Goal: Task Accomplishment & Management: Manage account settings

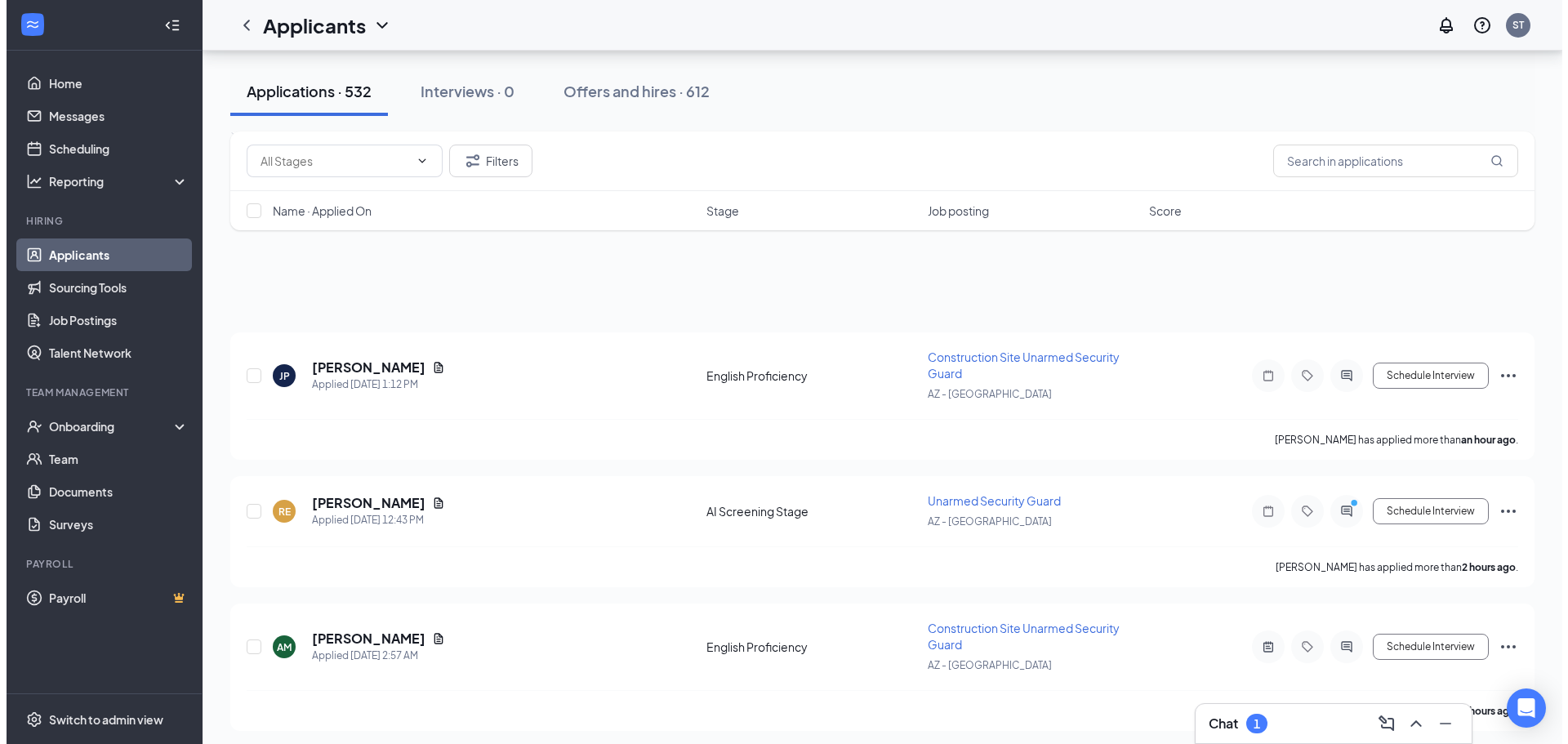
scroll to position [245, 0]
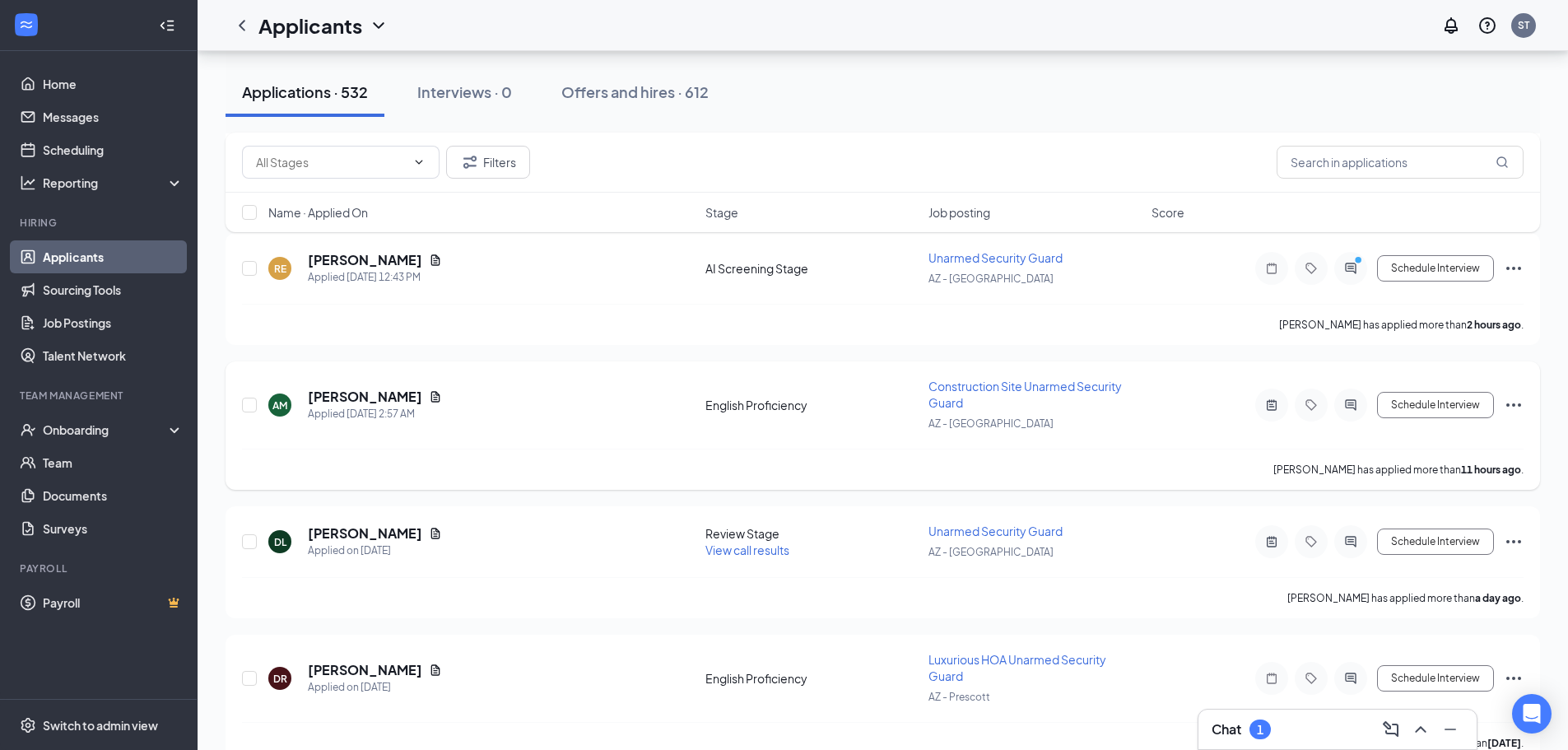
drag, startPoint x: 1264, startPoint y: 718, endPoint x: 1442, endPoint y: 364, distance: 396.2
click at [1264, 718] on div "Chat 1" at bounding box center [1337, 729] width 252 height 26
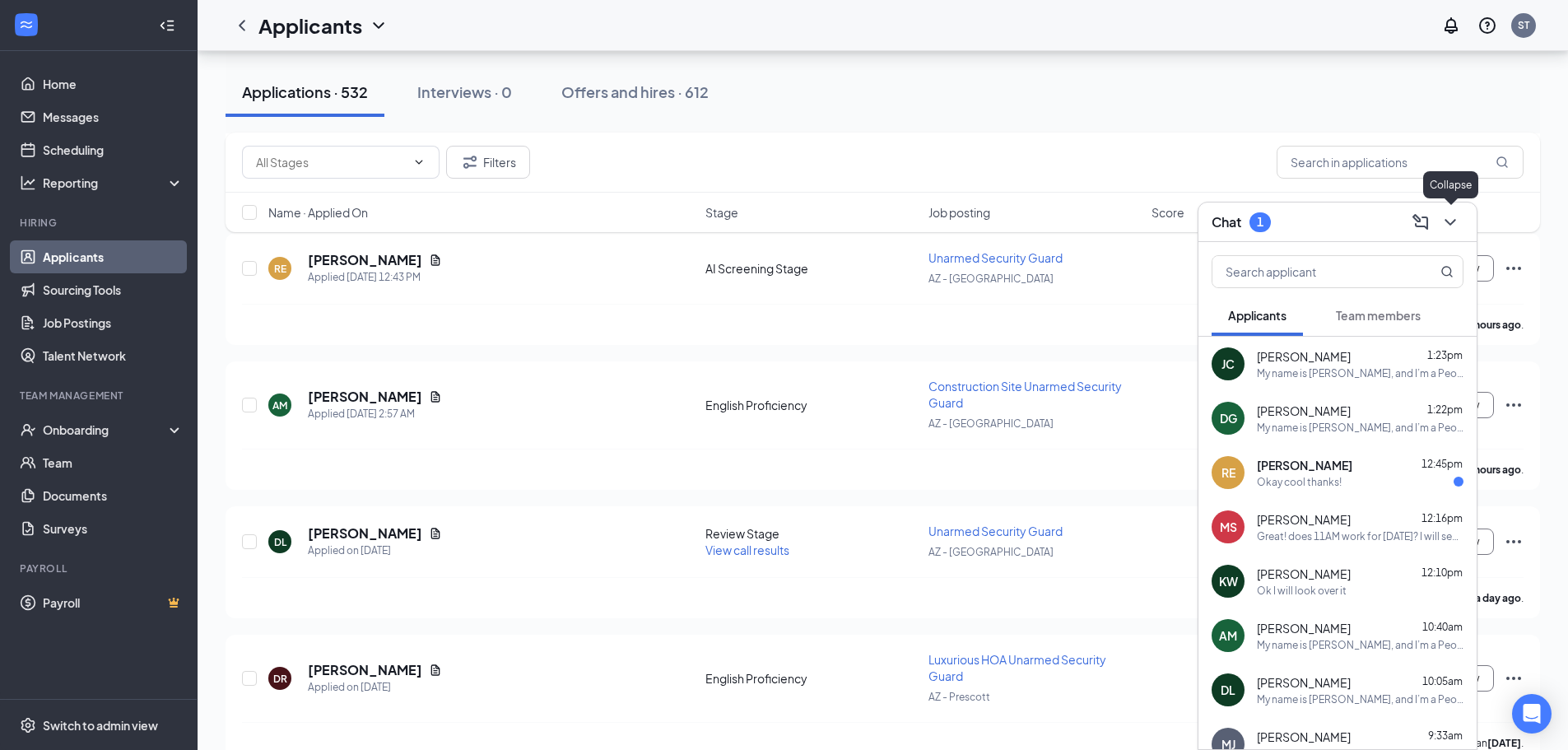
click at [1456, 223] on icon "ChevronDown" at bounding box center [1450, 223] width 20 height 20
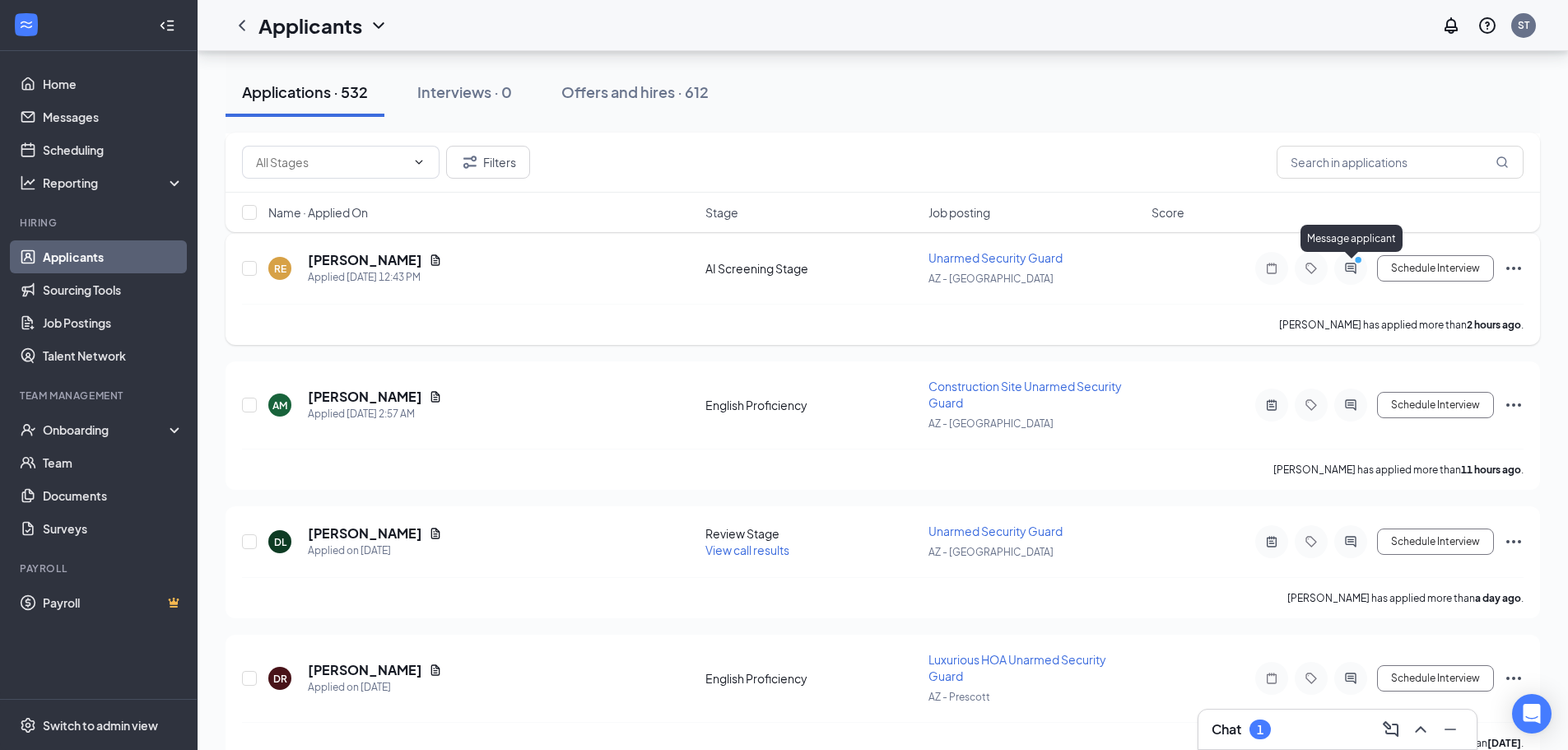
click at [1352, 266] on icon "PrimaryDot" at bounding box center [1361, 262] width 20 height 14
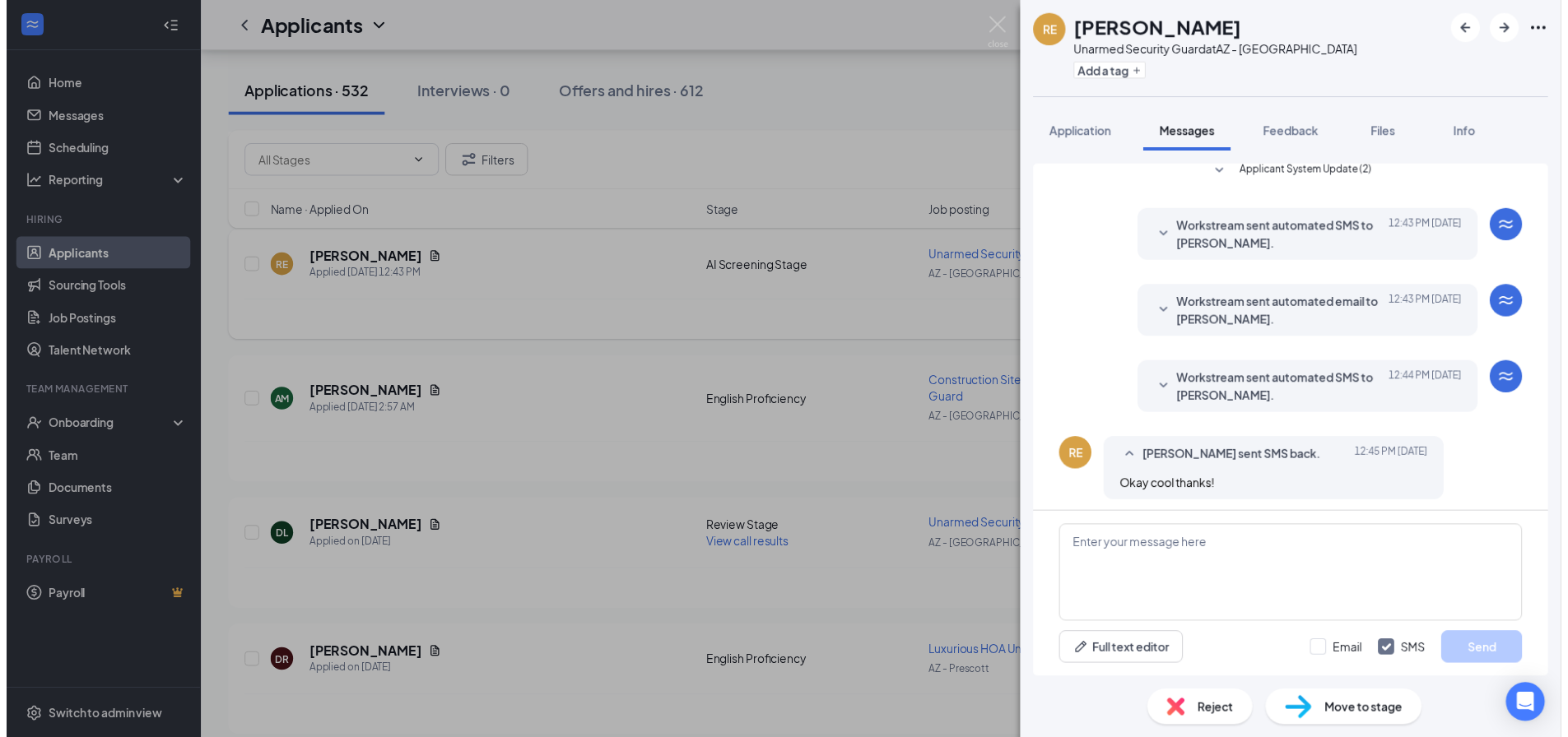
scroll to position [16, 0]
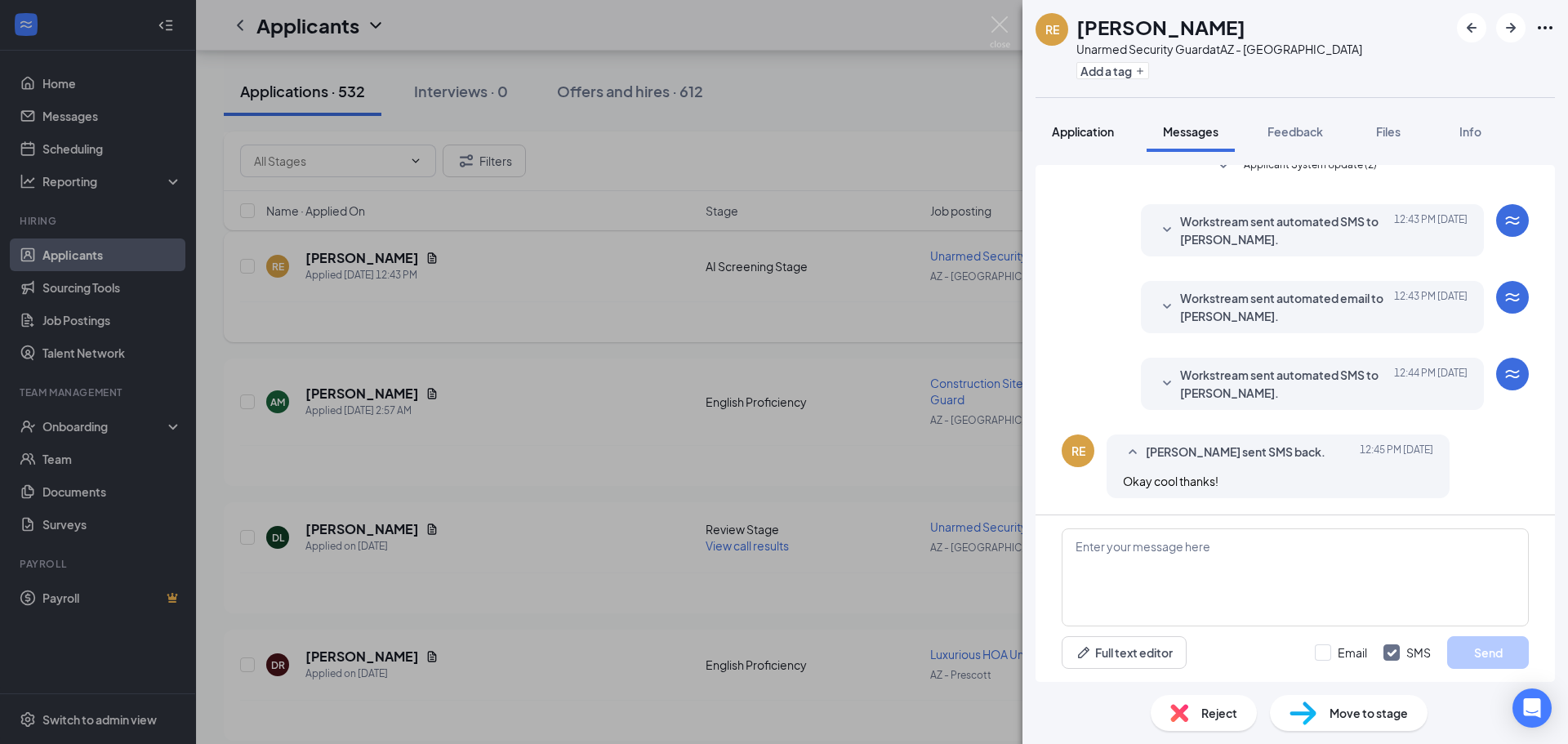
click at [1108, 138] on span "Application" at bounding box center [1083, 131] width 62 height 14
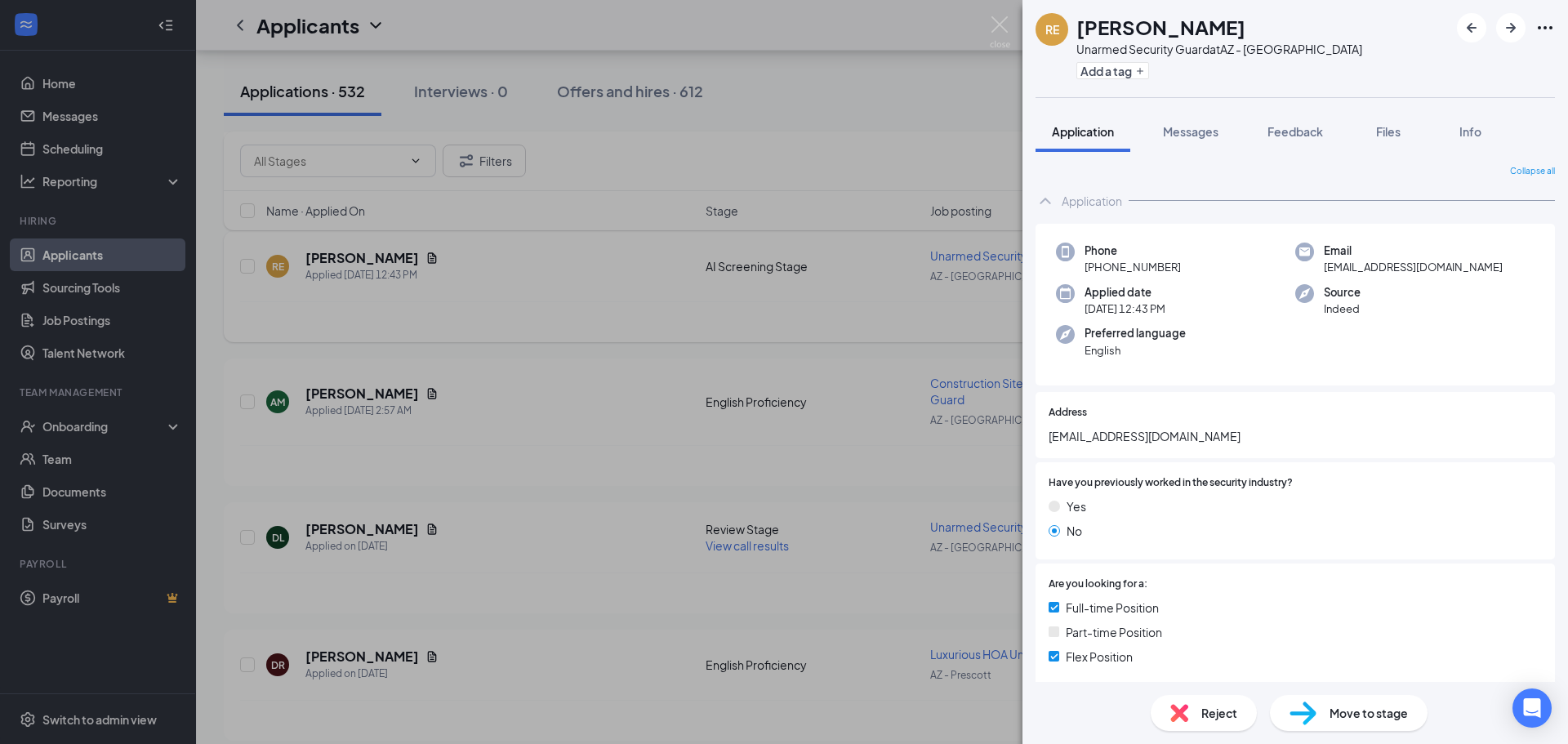
click at [924, 102] on div "RE [PERSON_NAME] Unarmed Security Guard at [GEOGRAPHIC_DATA] Add a tag Applicat…" at bounding box center [784, 372] width 1568 height 744
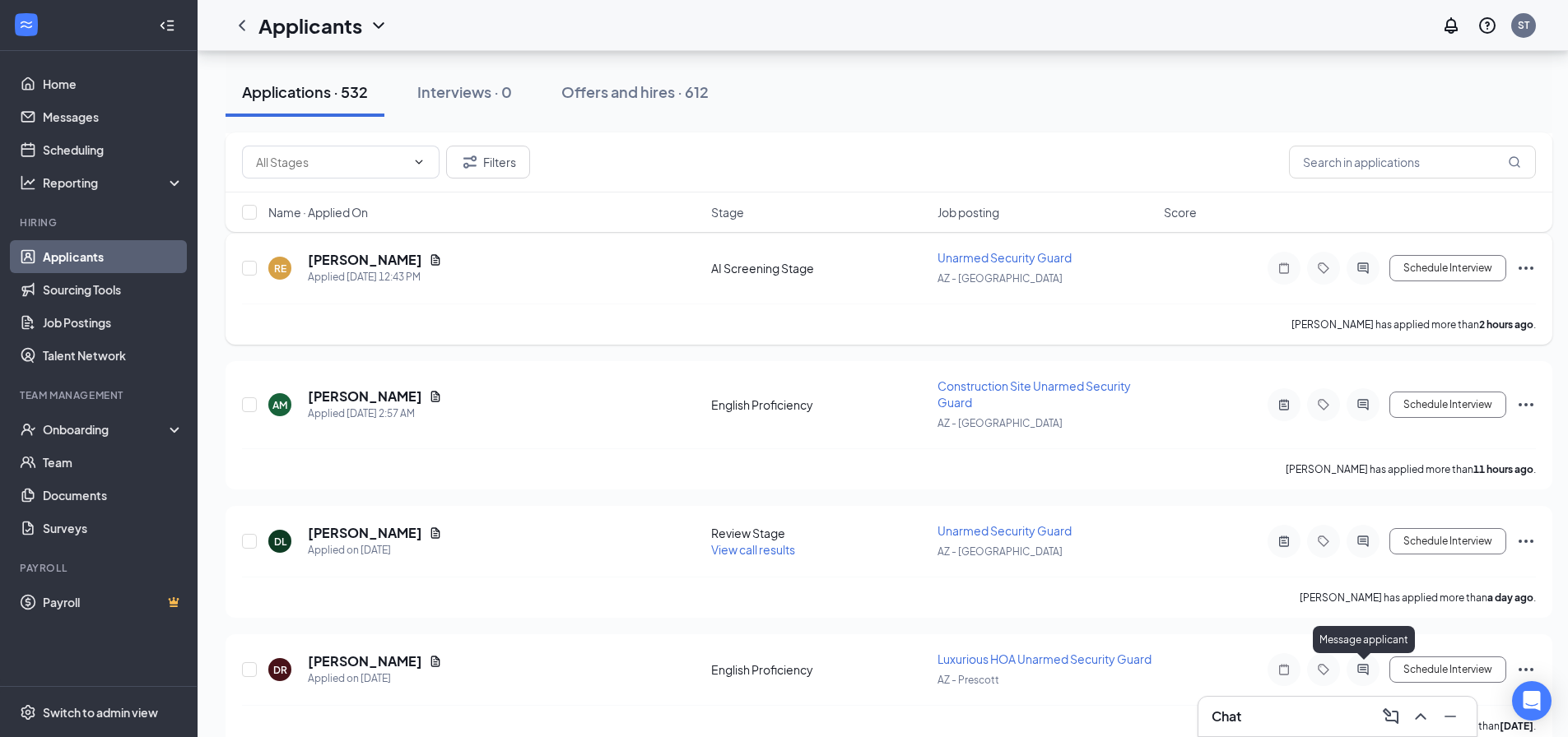
click at [1304, 735] on div "Chat" at bounding box center [1336, 717] width 278 height 40
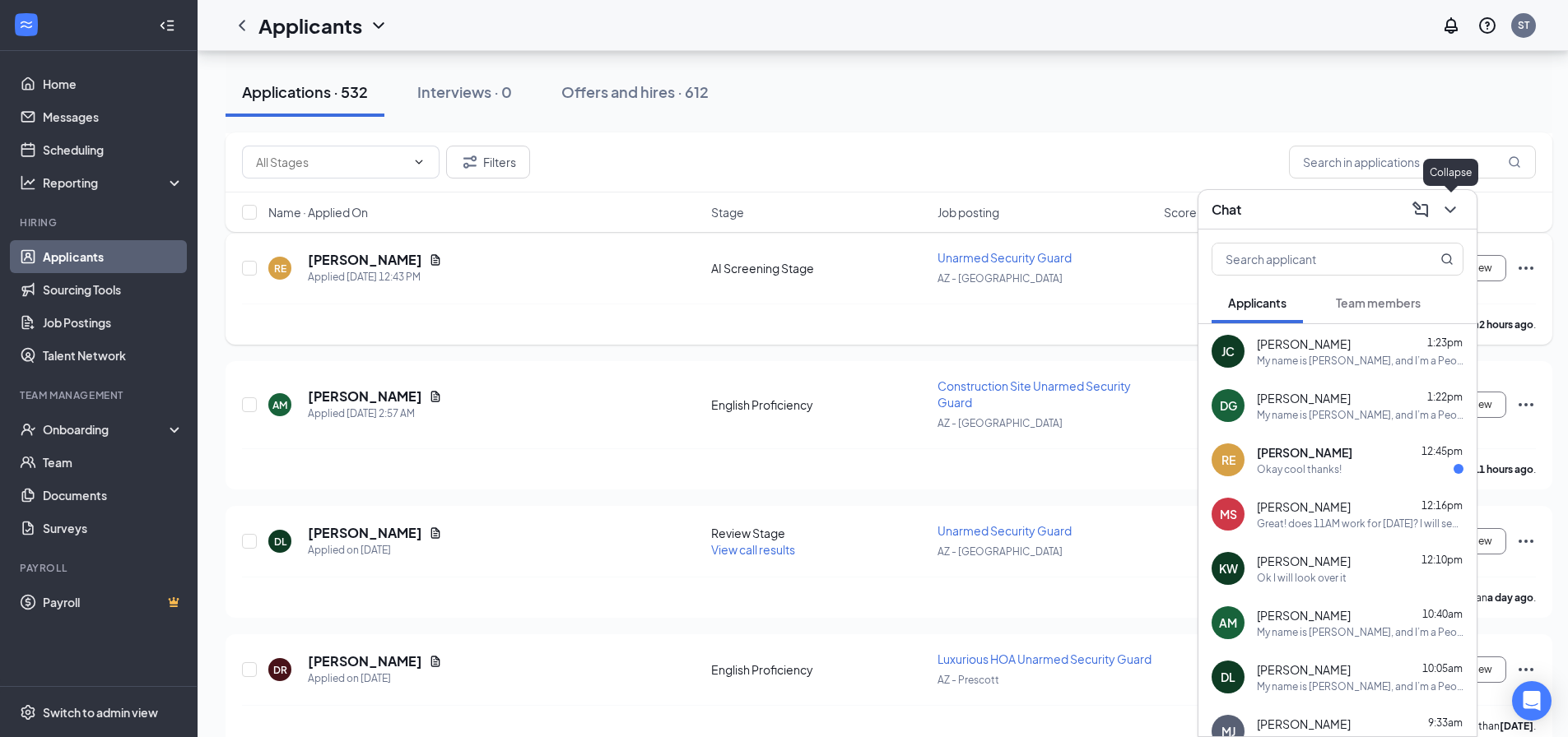
click at [1442, 212] on icon "ChevronDown" at bounding box center [1450, 210] width 20 height 20
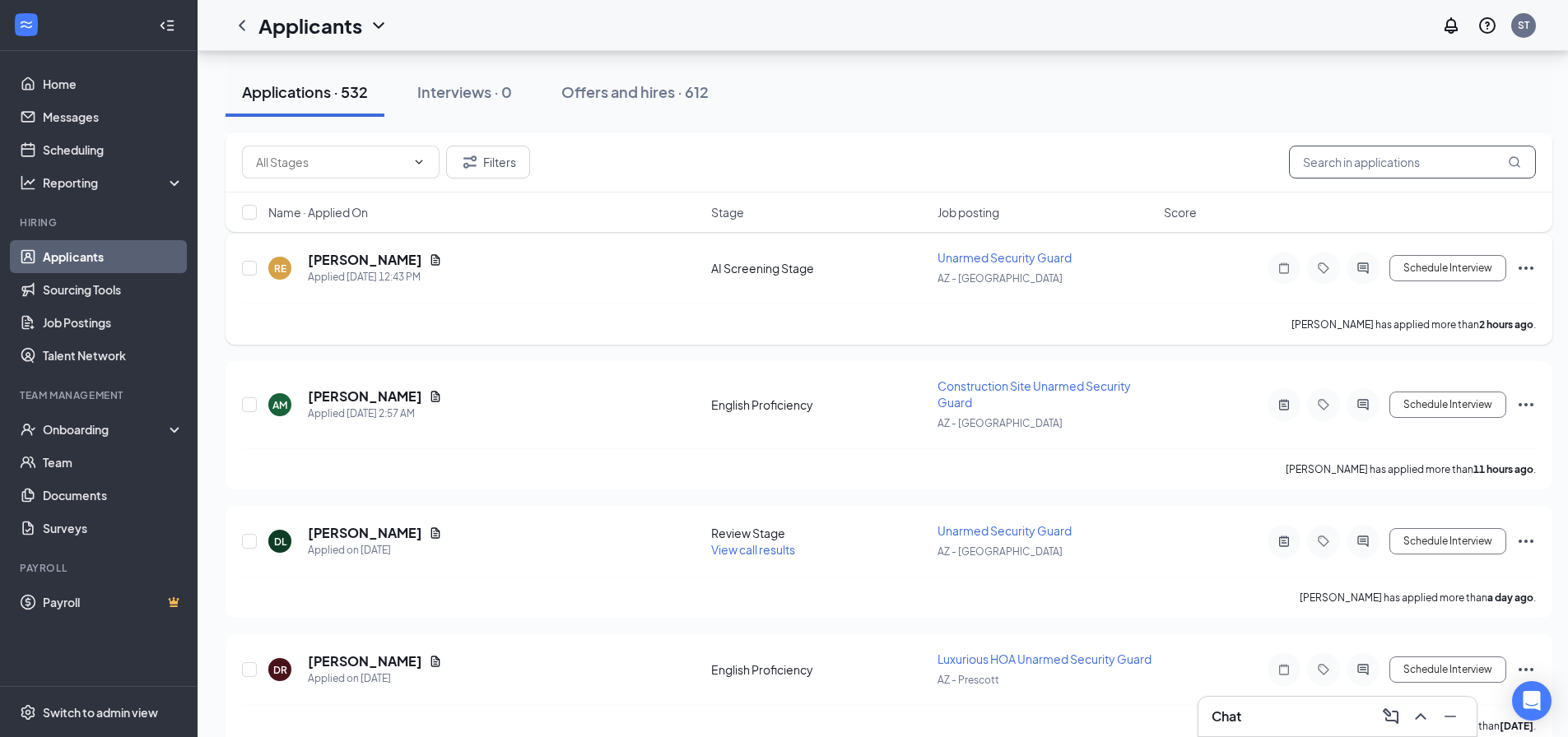
click at [1418, 158] on input "text" at bounding box center [1411, 162] width 247 height 33
click at [1360, 148] on div "Filters" at bounding box center [888, 162] width 1326 height 60
click at [1364, 150] on input "text" at bounding box center [1411, 162] width 247 height 33
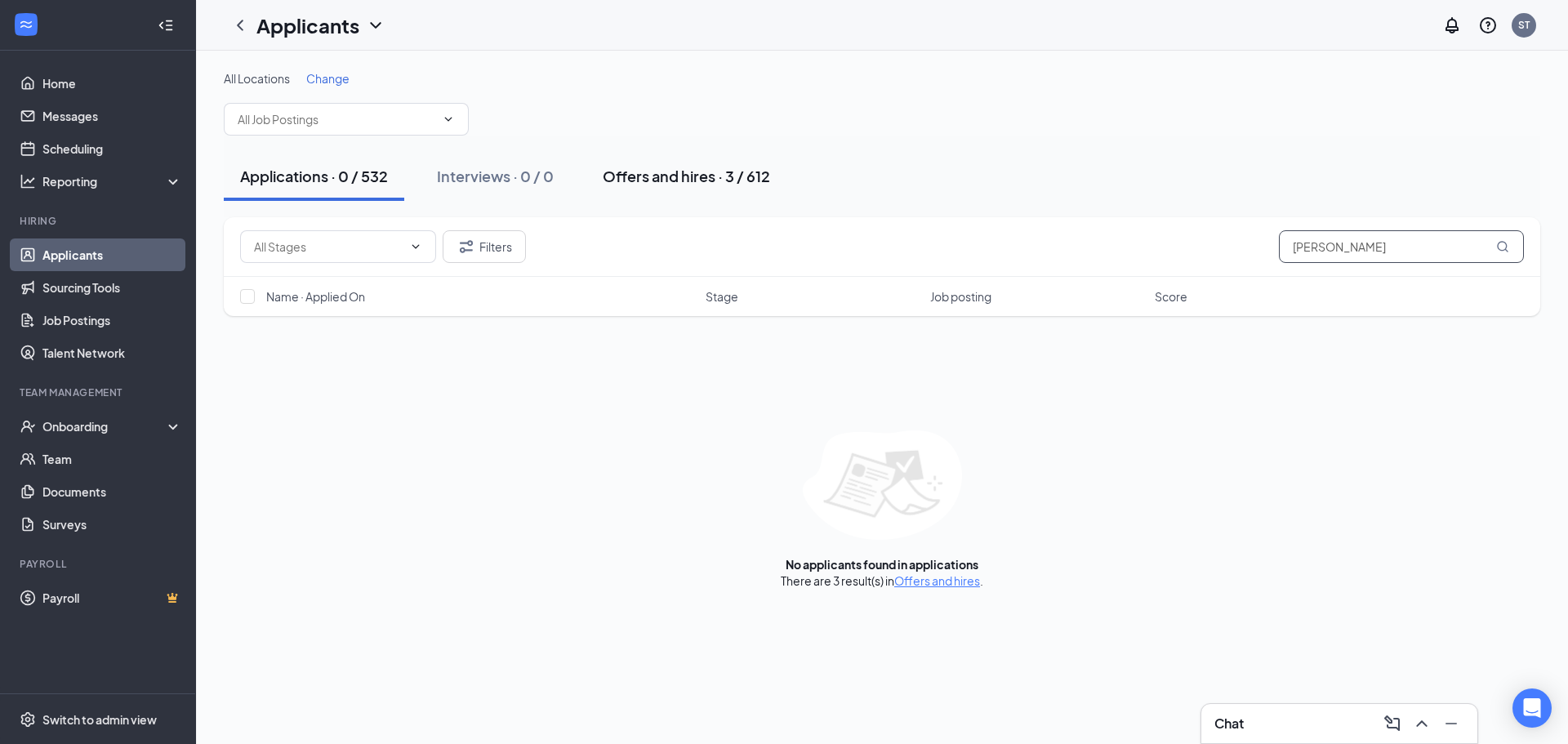
type input "[PERSON_NAME]"
click at [631, 182] on div "Offers and hires · 3 / 612" at bounding box center [687, 176] width 167 height 21
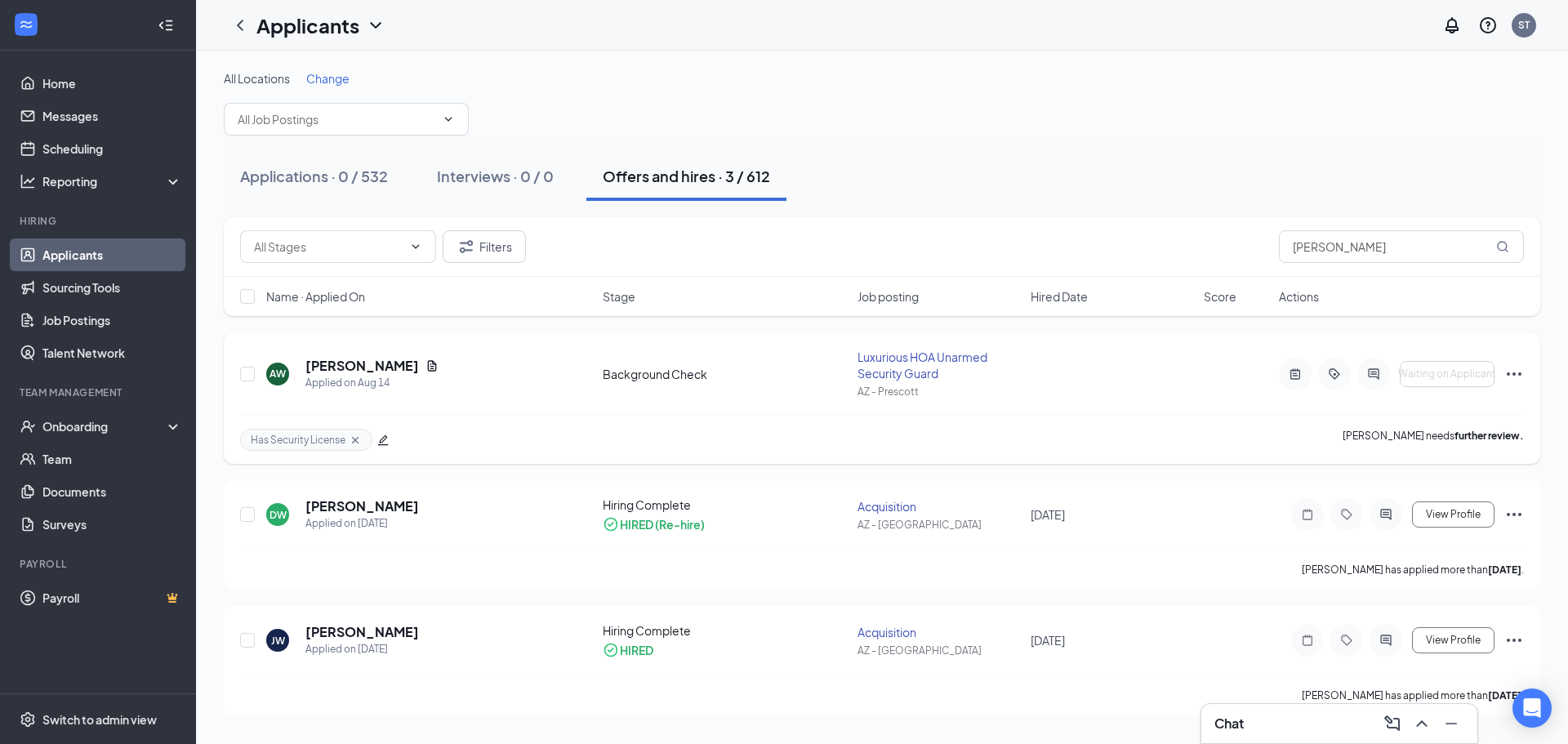
click at [355, 364] on h5 "[PERSON_NAME]" at bounding box center [362, 366] width 113 height 18
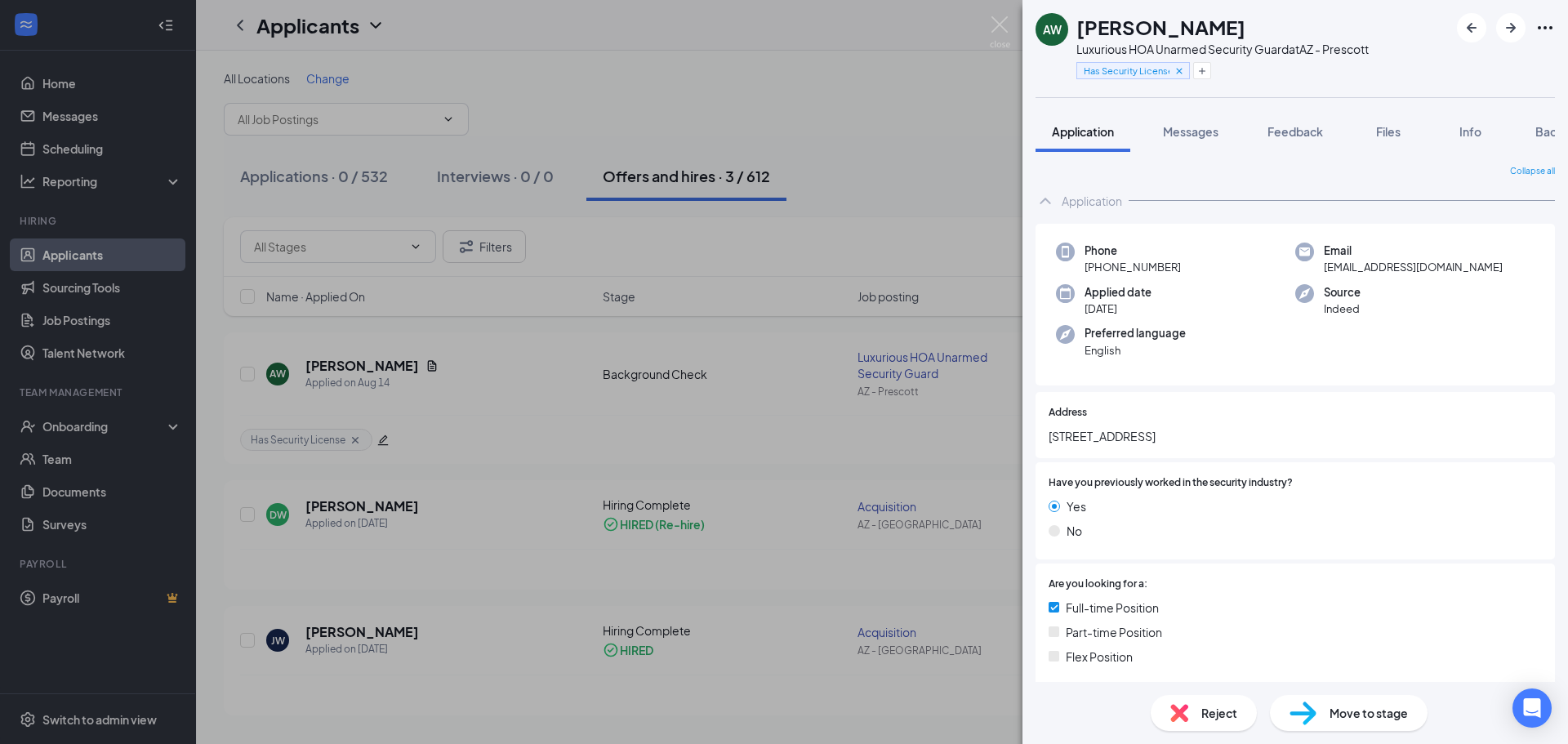
click at [1306, 704] on img at bounding box center [1303, 713] width 27 height 23
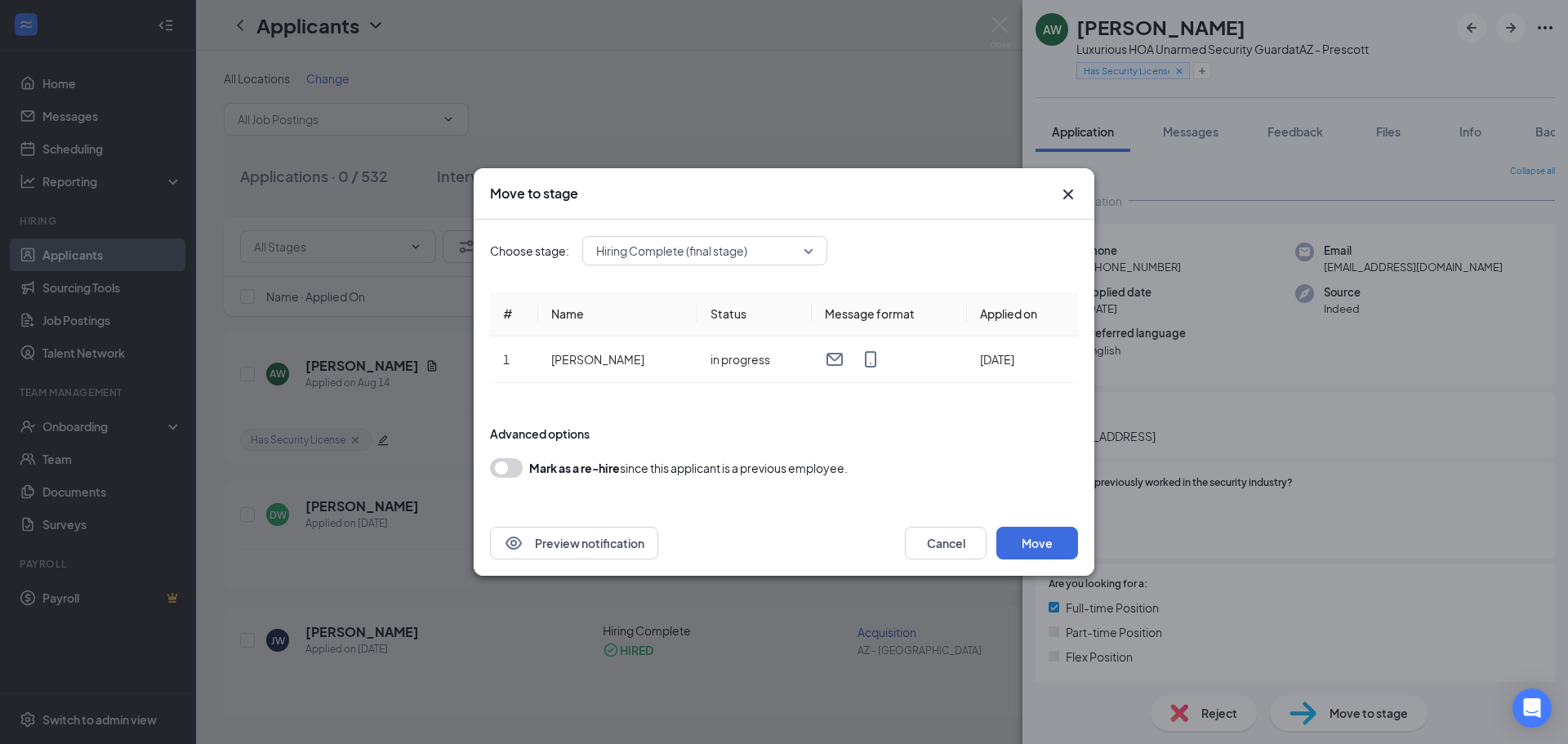
click at [735, 265] on div "Hiring Complete (final stage)" at bounding box center [704, 251] width 245 height 30
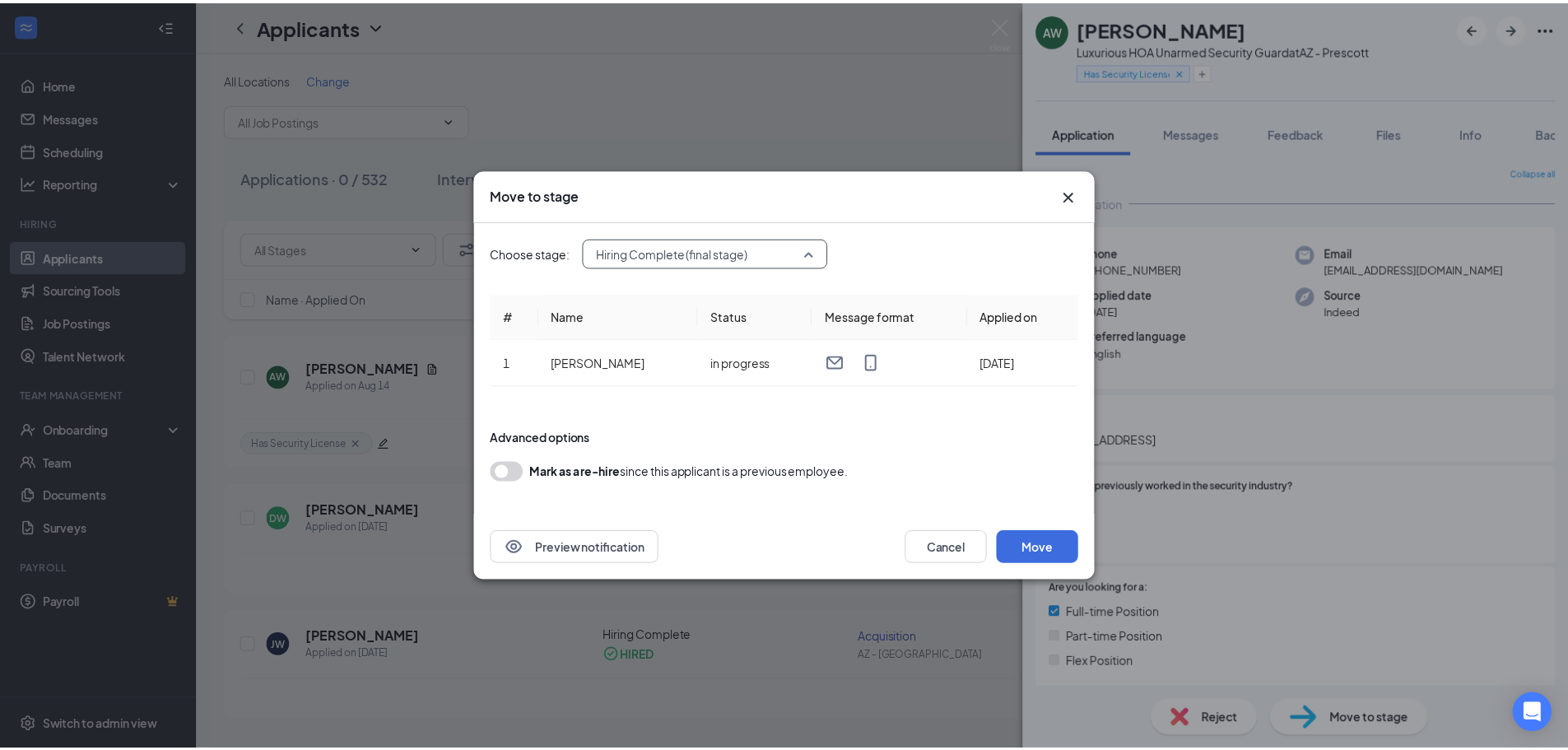
scroll to position [131, 0]
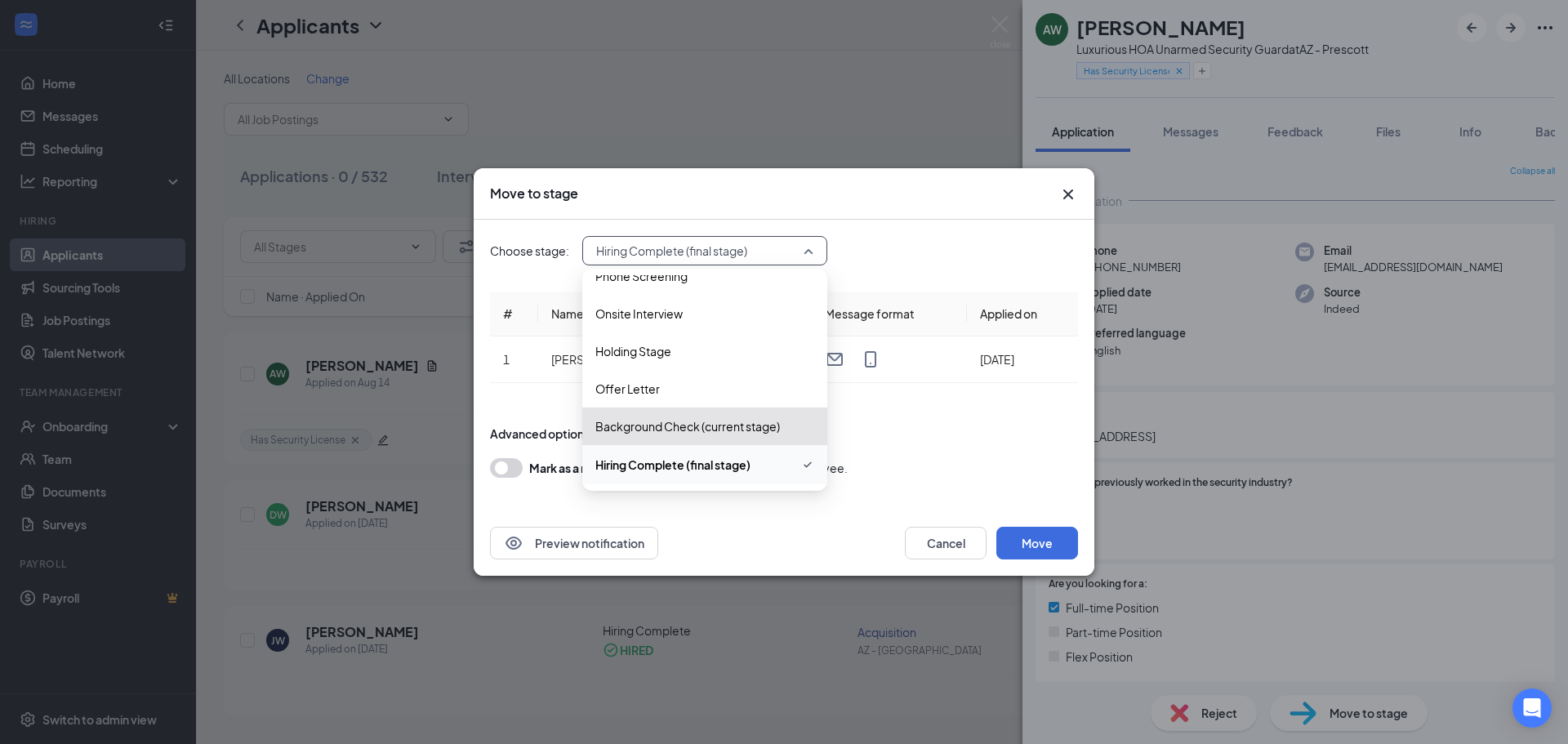
click at [780, 470] on span "Hiring Complete (final stage)" at bounding box center [705, 465] width 219 height 20
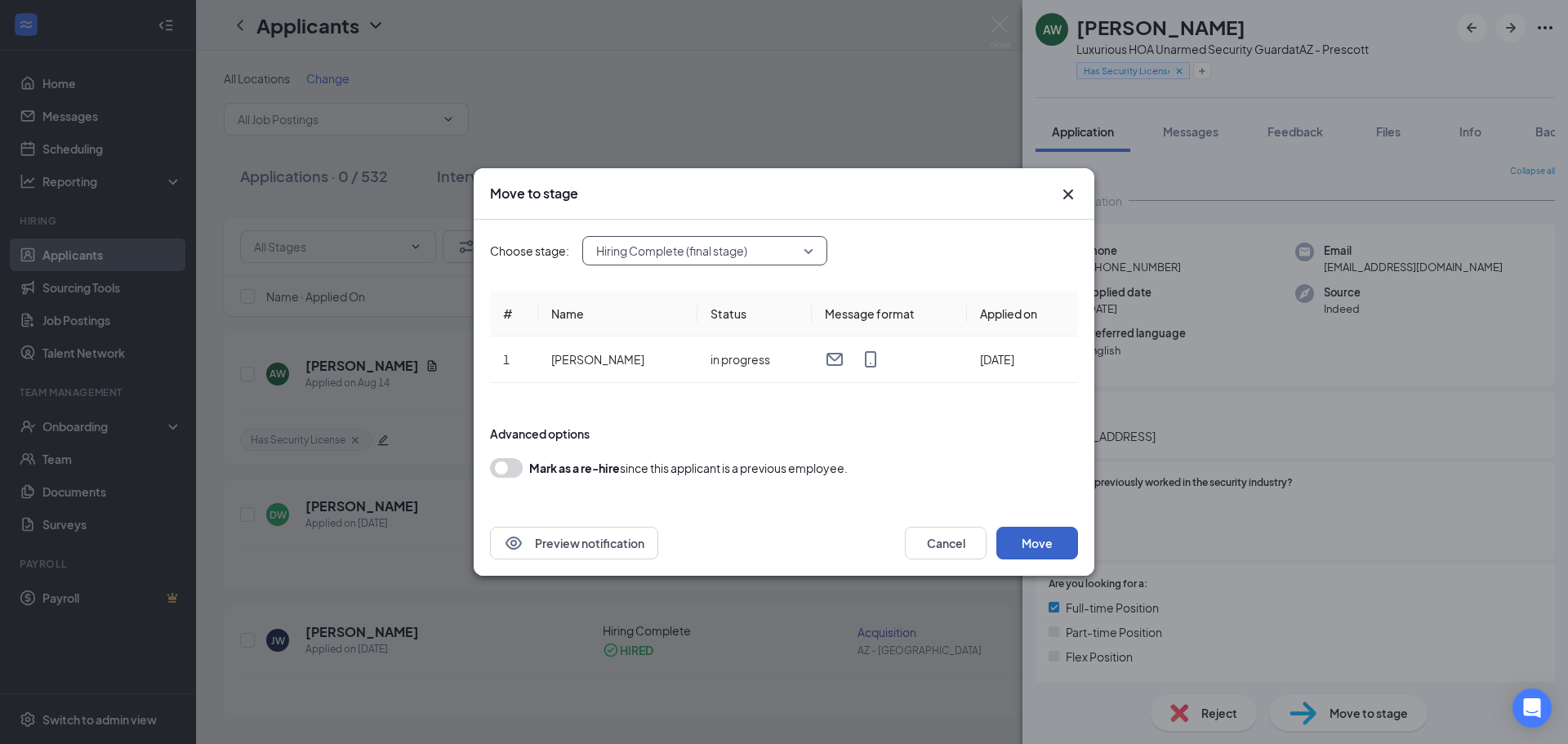
click at [1045, 531] on button "Move" at bounding box center [1037, 543] width 82 height 32
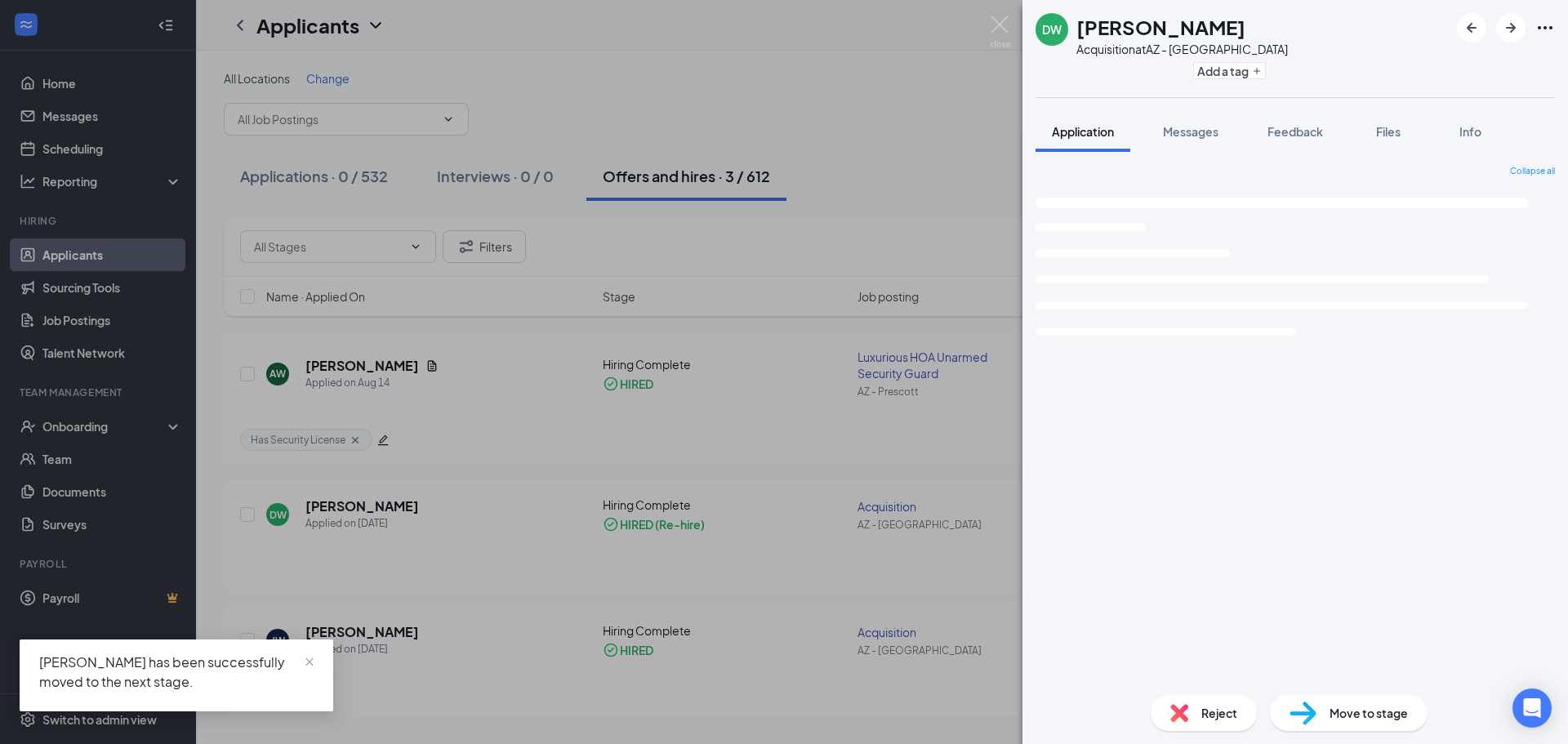
click at [873, 180] on div "DW [PERSON_NAME] Acquisition at AZ - Phoenix Add a tag Application Messages Fee…" at bounding box center [784, 372] width 1568 height 744
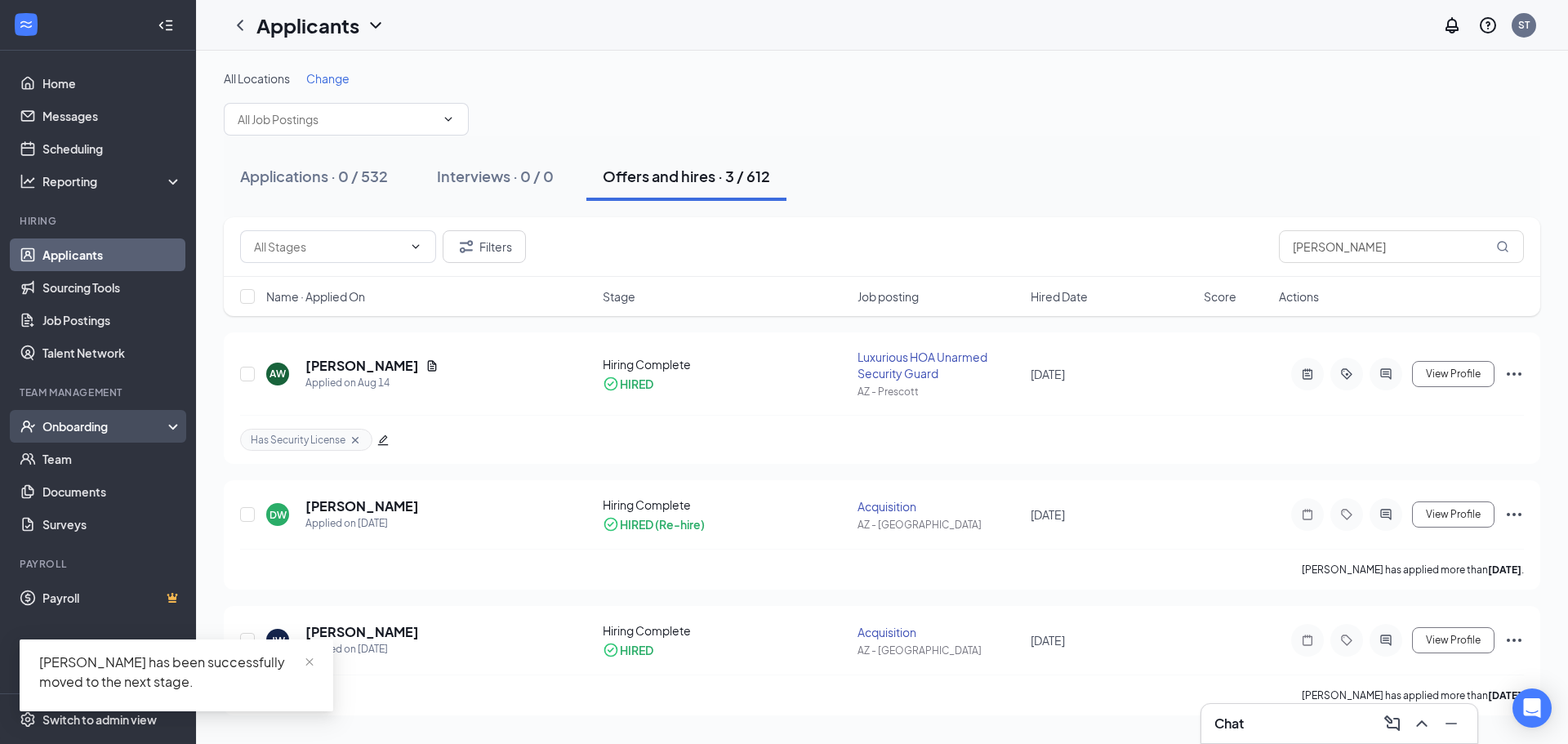
click at [86, 429] on div "Onboarding" at bounding box center [105, 426] width 126 height 16
click at [90, 454] on link "Overview" at bounding box center [111, 459] width 139 height 32
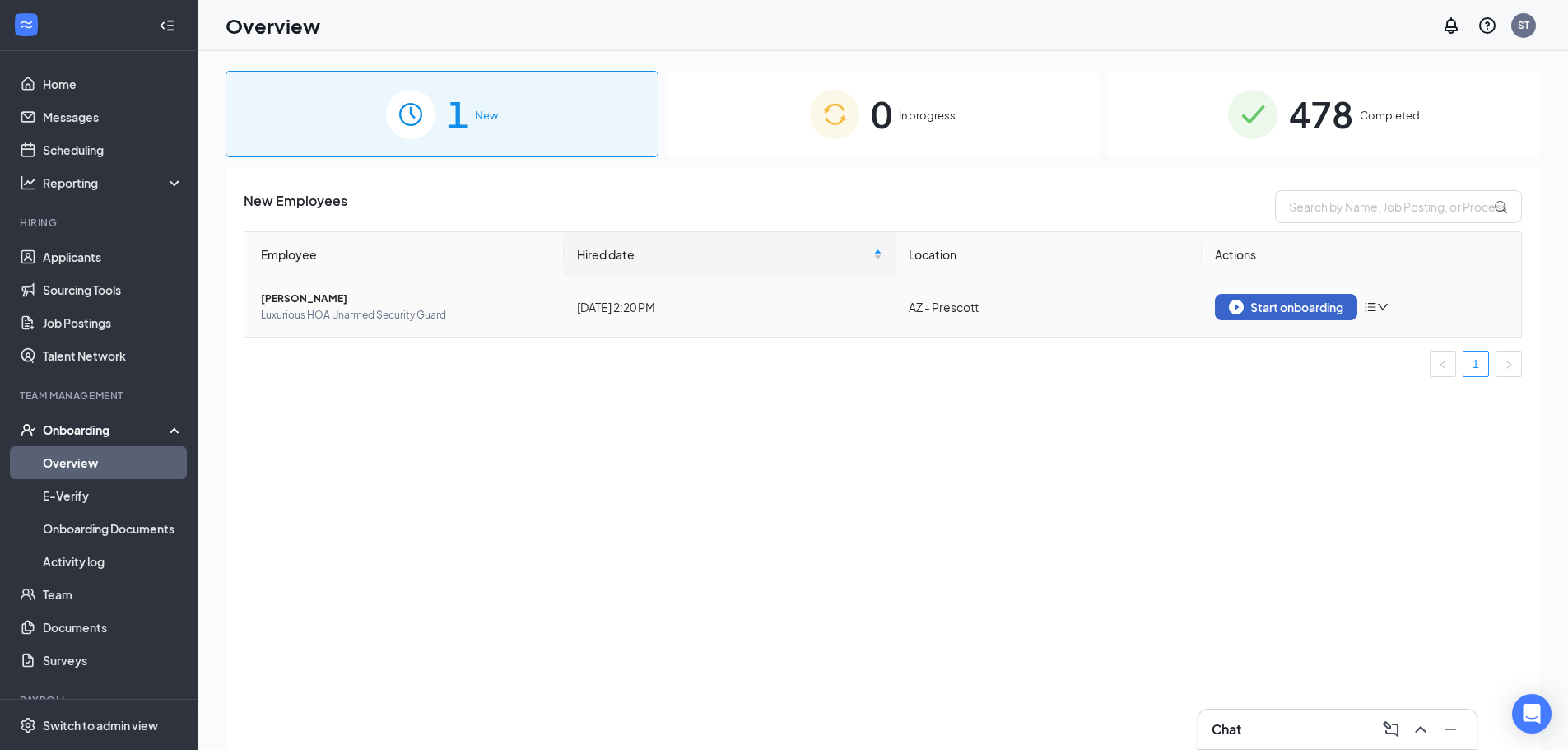
click at [1261, 316] on button "Start onboarding" at bounding box center [1286, 306] width 142 height 26
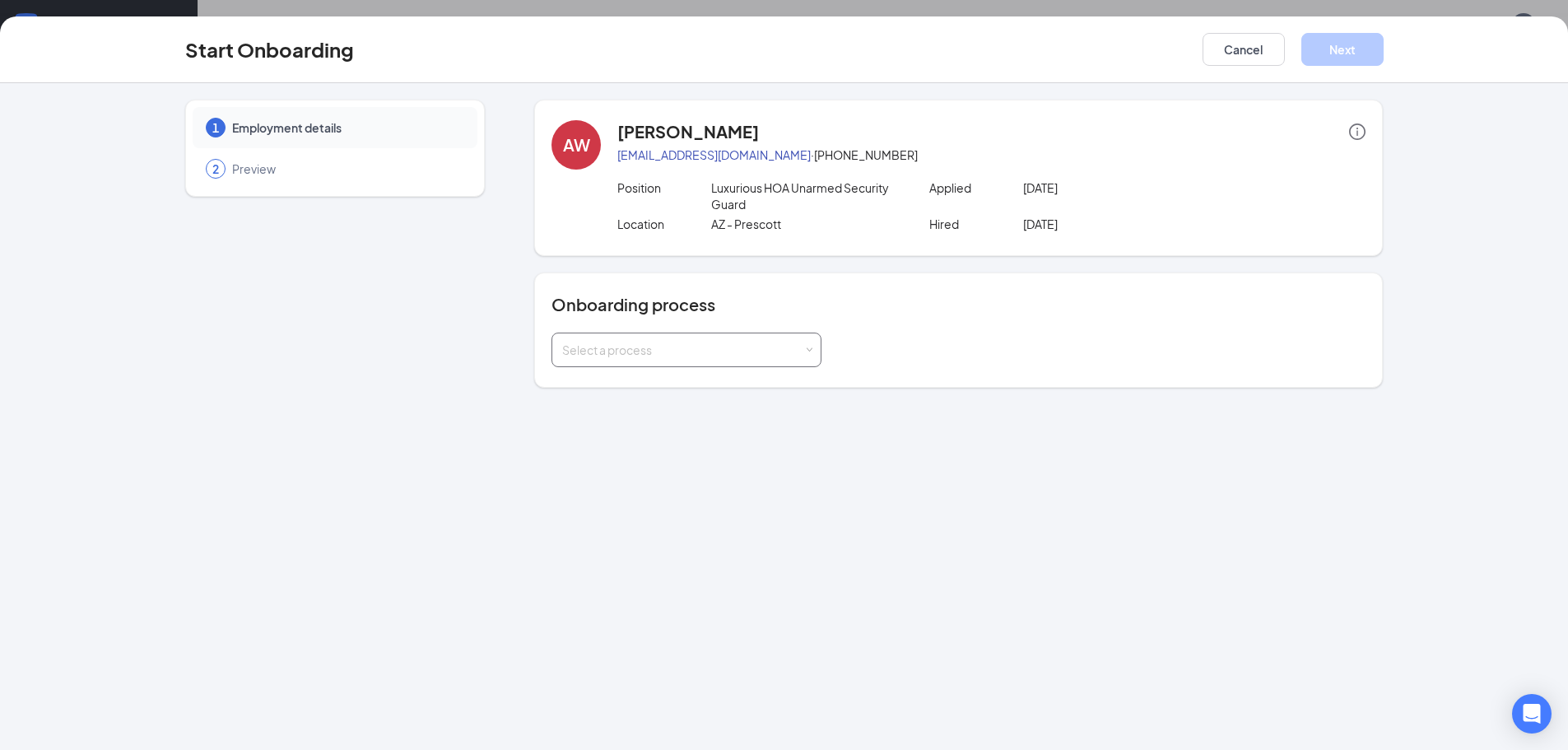
click at [767, 343] on div "Select a process" at bounding box center [683, 350] width 241 height 16
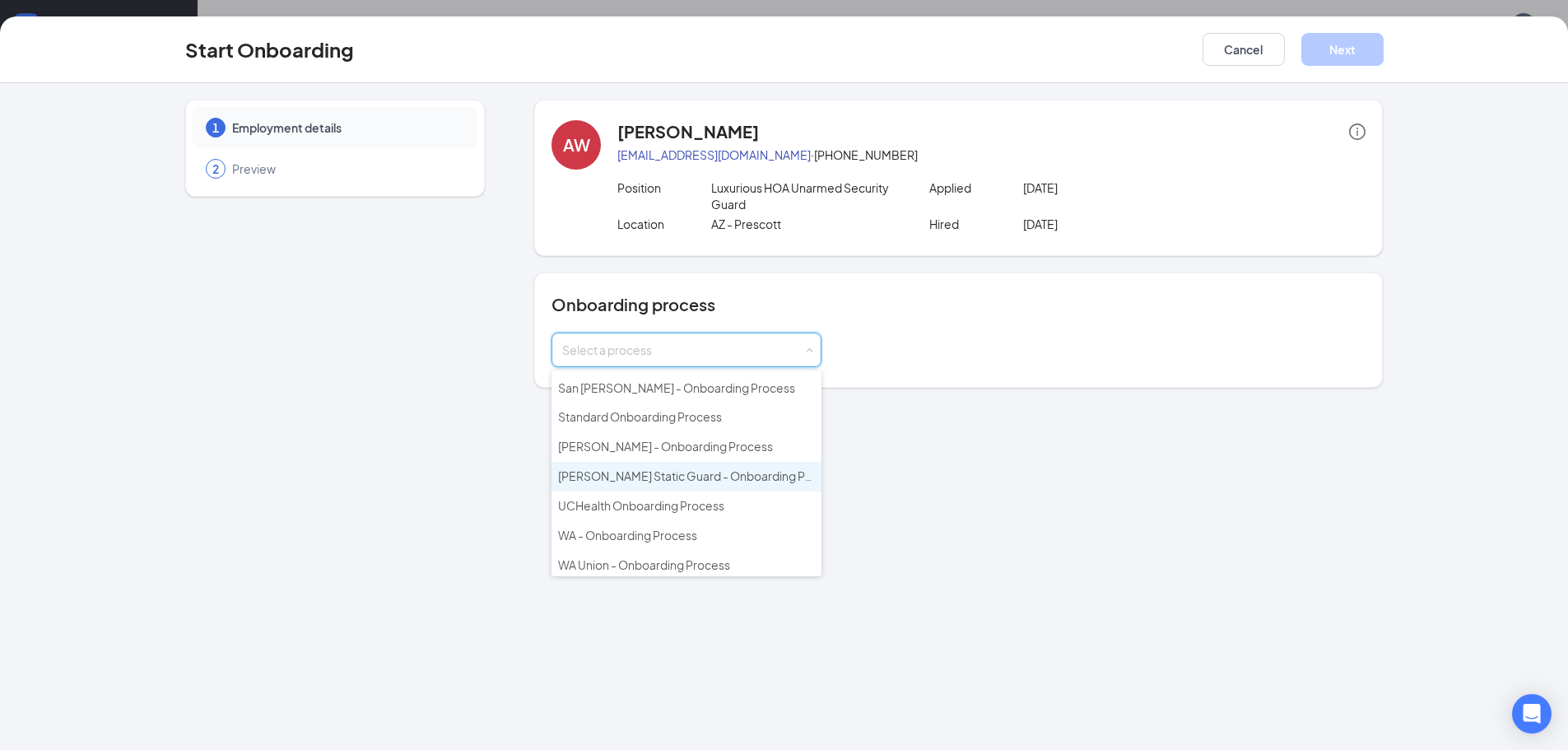
scroll to position [267, 0]
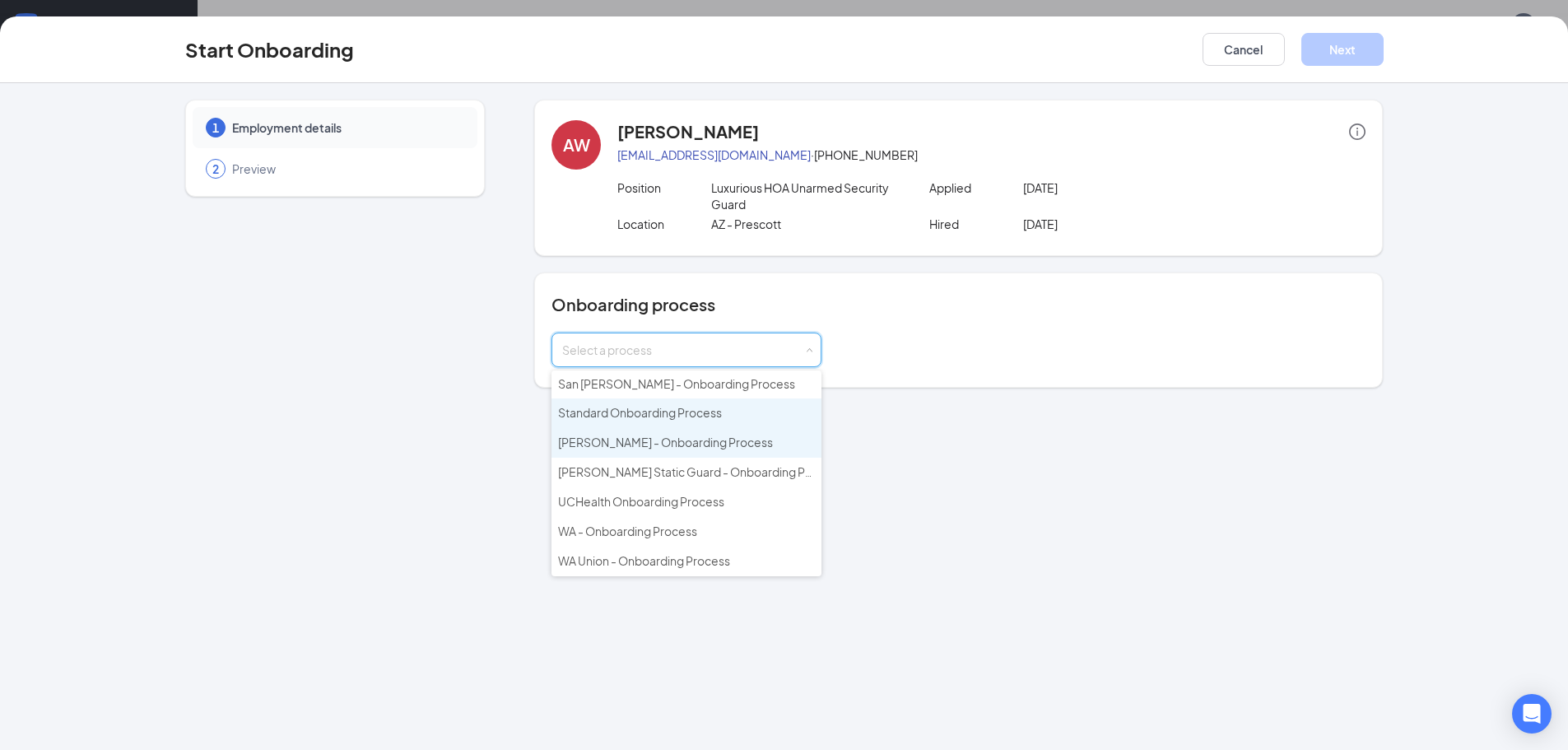
click at [646, 418] on span "Standard Onboarding Process" at bounding box center [639, 412] width 164 height 14
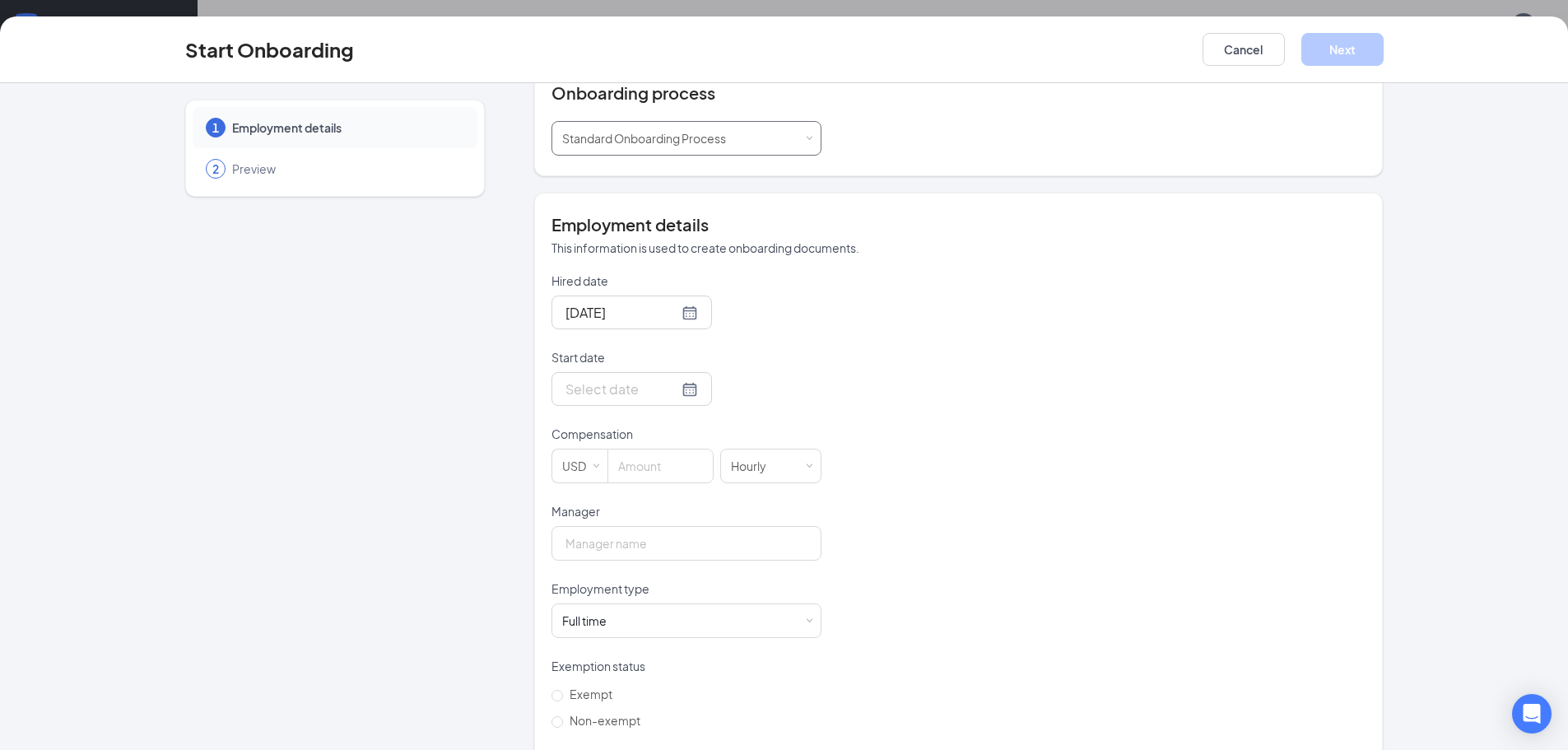
scroll to position [247, 0]
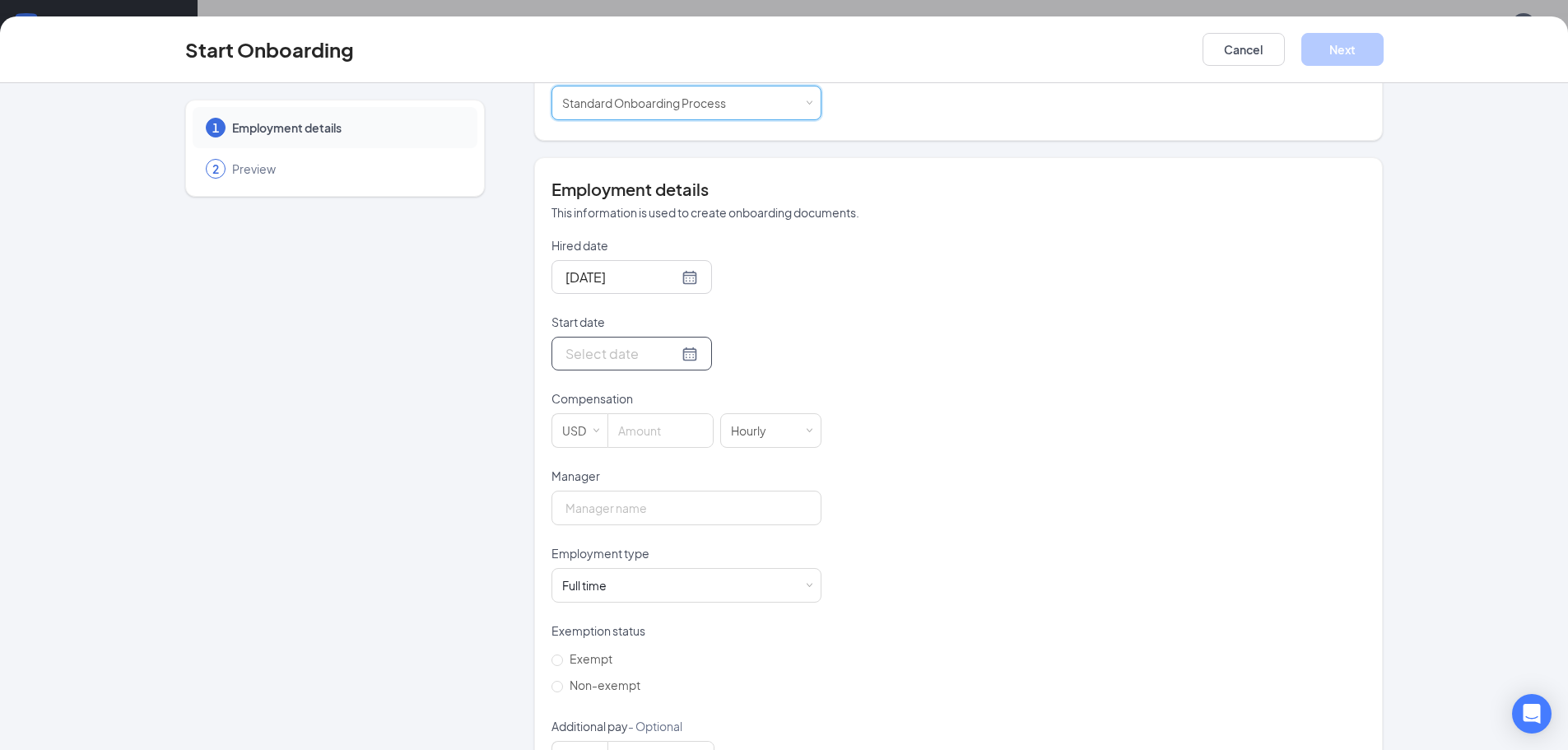
click at [671, 357] on div at bounding box center [631, 353] width 132 height 21
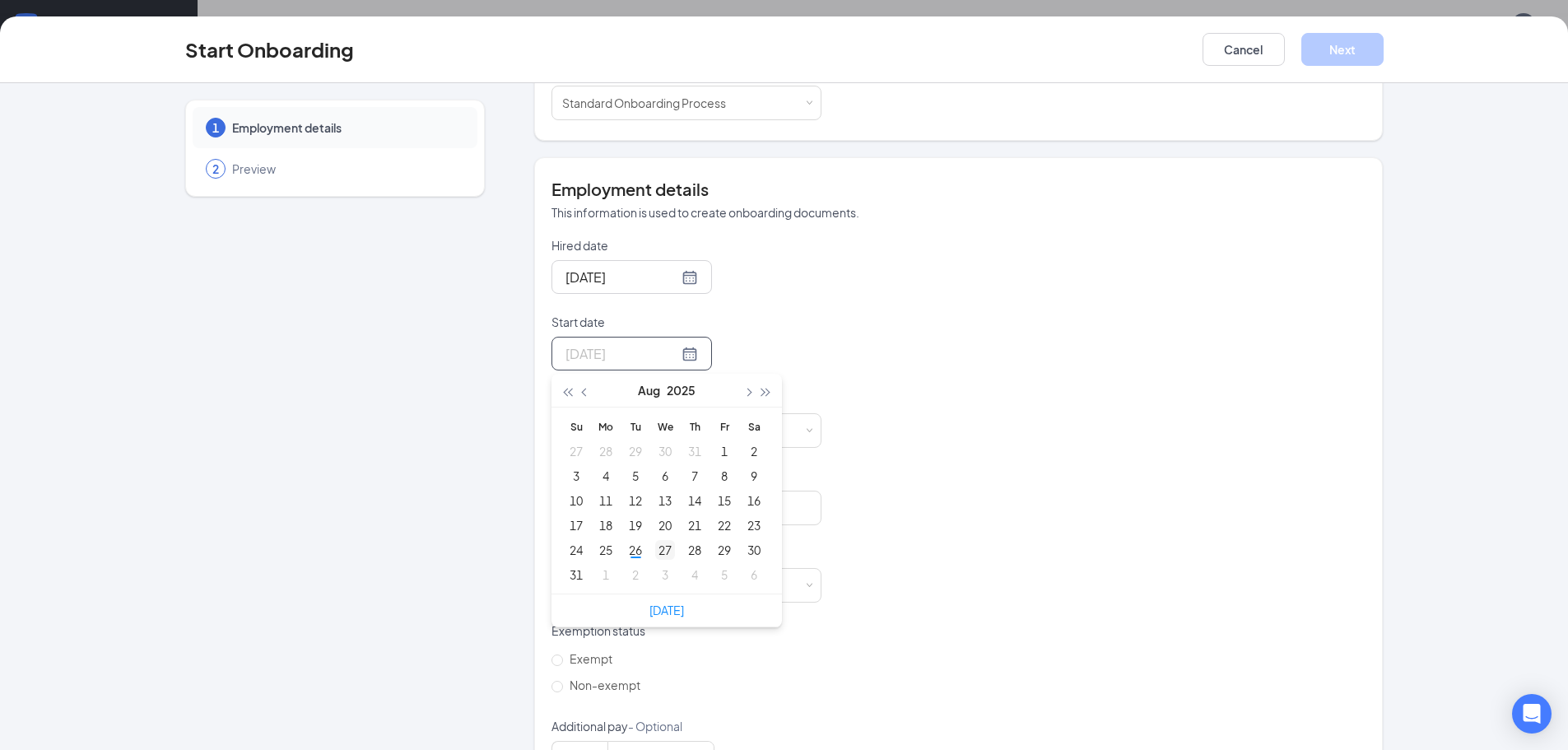
type input "[DATE]"
click at [655, 548] on div "27" at bounding box center [665, 550] width 20 height 20
click at [645, 431] on input at bounding box center [660, 430] width 104 height 33
type input "20"
click at [615, 489] on div "Manager" at bounding box center [686, 478] width 270 height 23
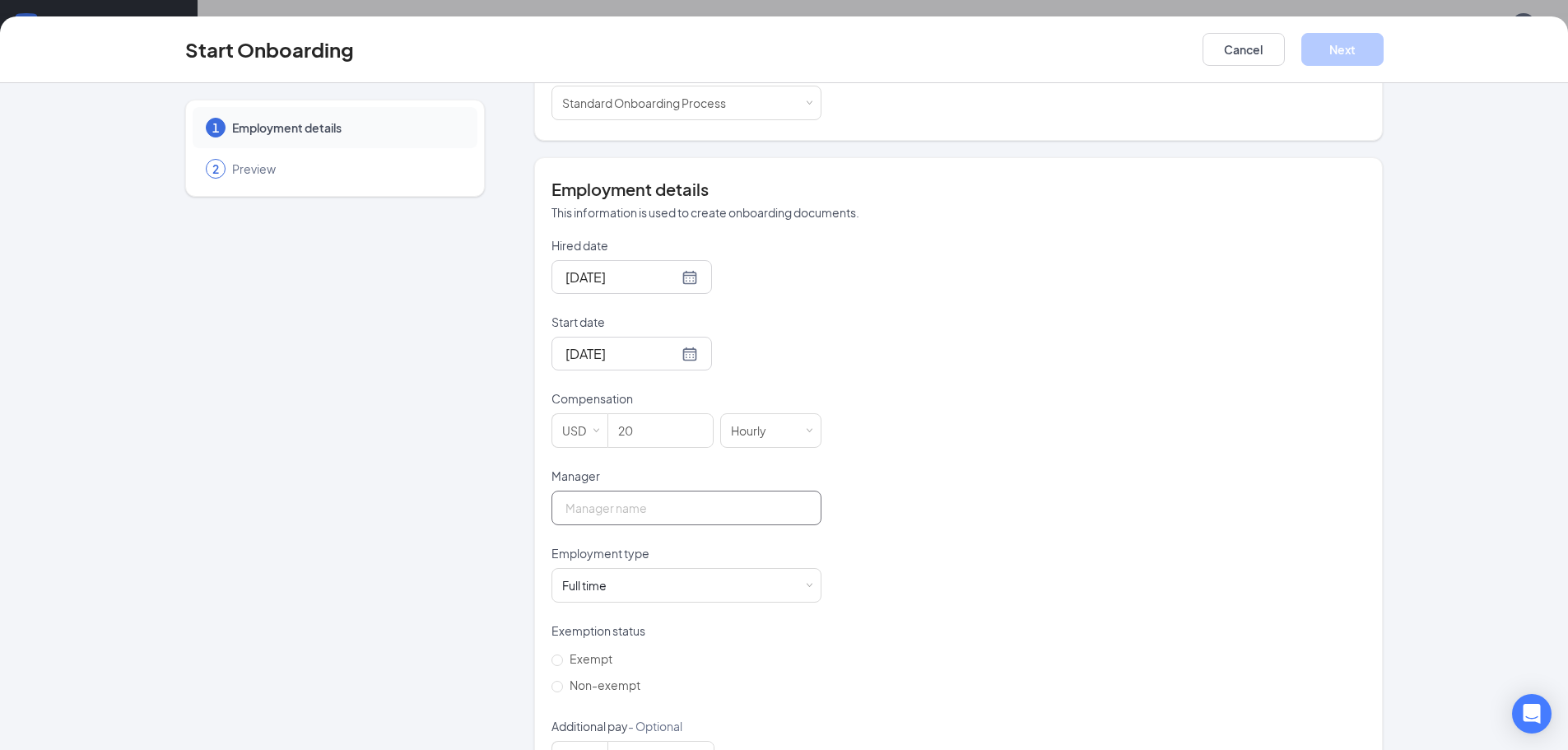
drag, startPoint x: 629, startPoint y: 510, endPoint x: 637, endPoint y: 516, distance: 10.0
click at [629, 510] on input "Manager" at bounding box center [686, 508] width 270 height 34
type input "[PERSON_NAME]"
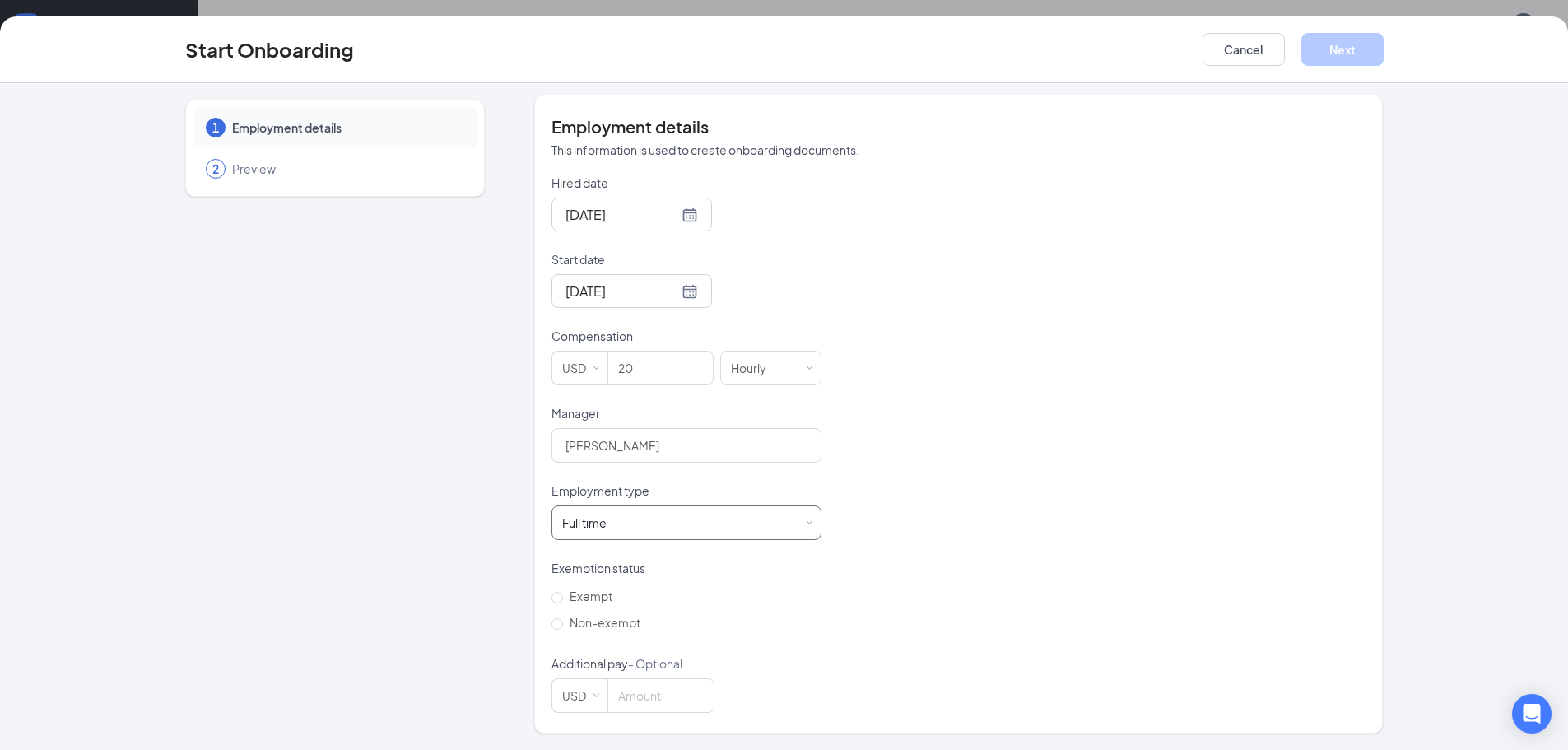
click at [645, 514] on div "Full time Works 30+ hours per week and is reasonably expected to work" at bounding box center [686, 523] width 249 height 33
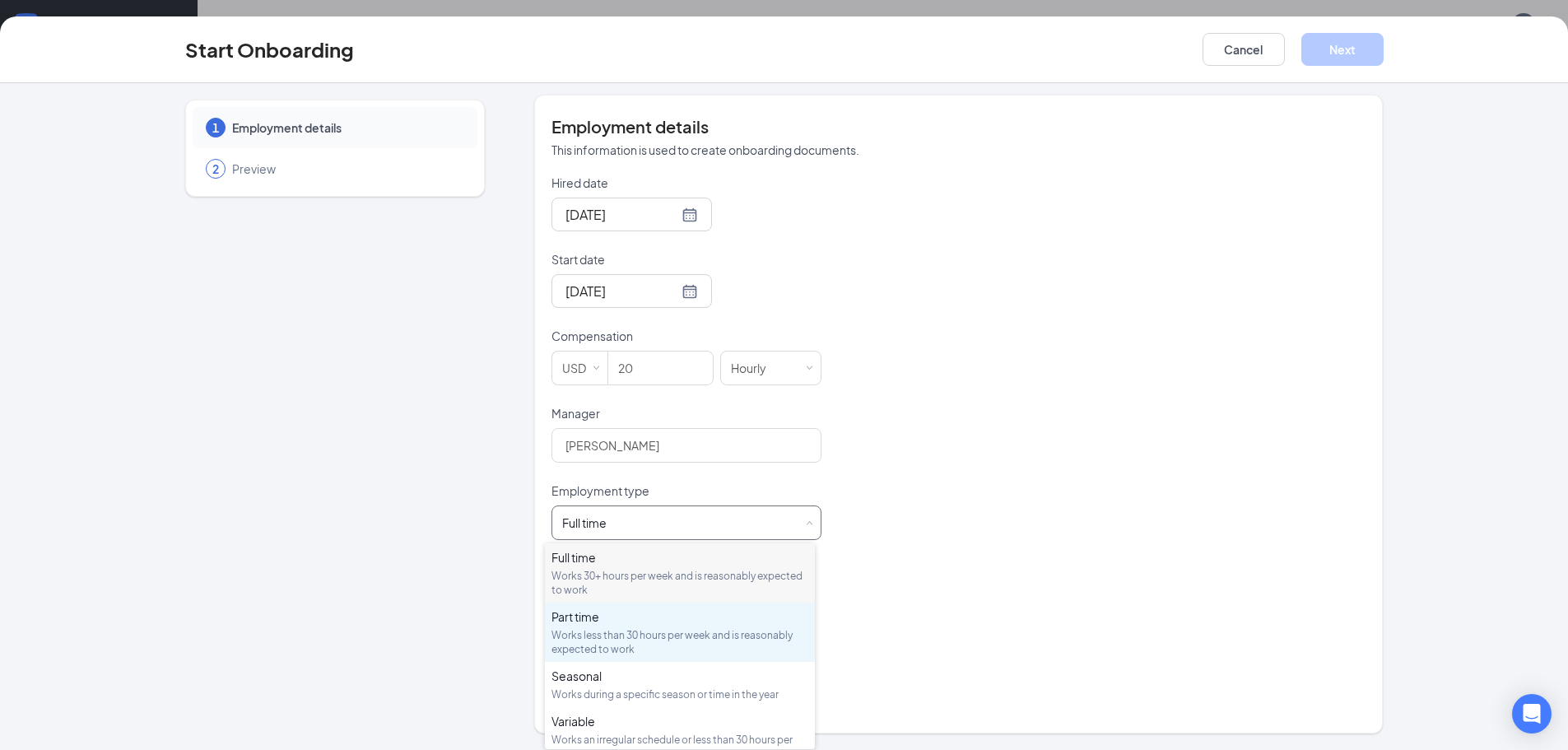
click at [623, 647] on div "Works less than 30 hours per week and is reasonably expected to work" at bounding box center [680, 642] width 257 height 28
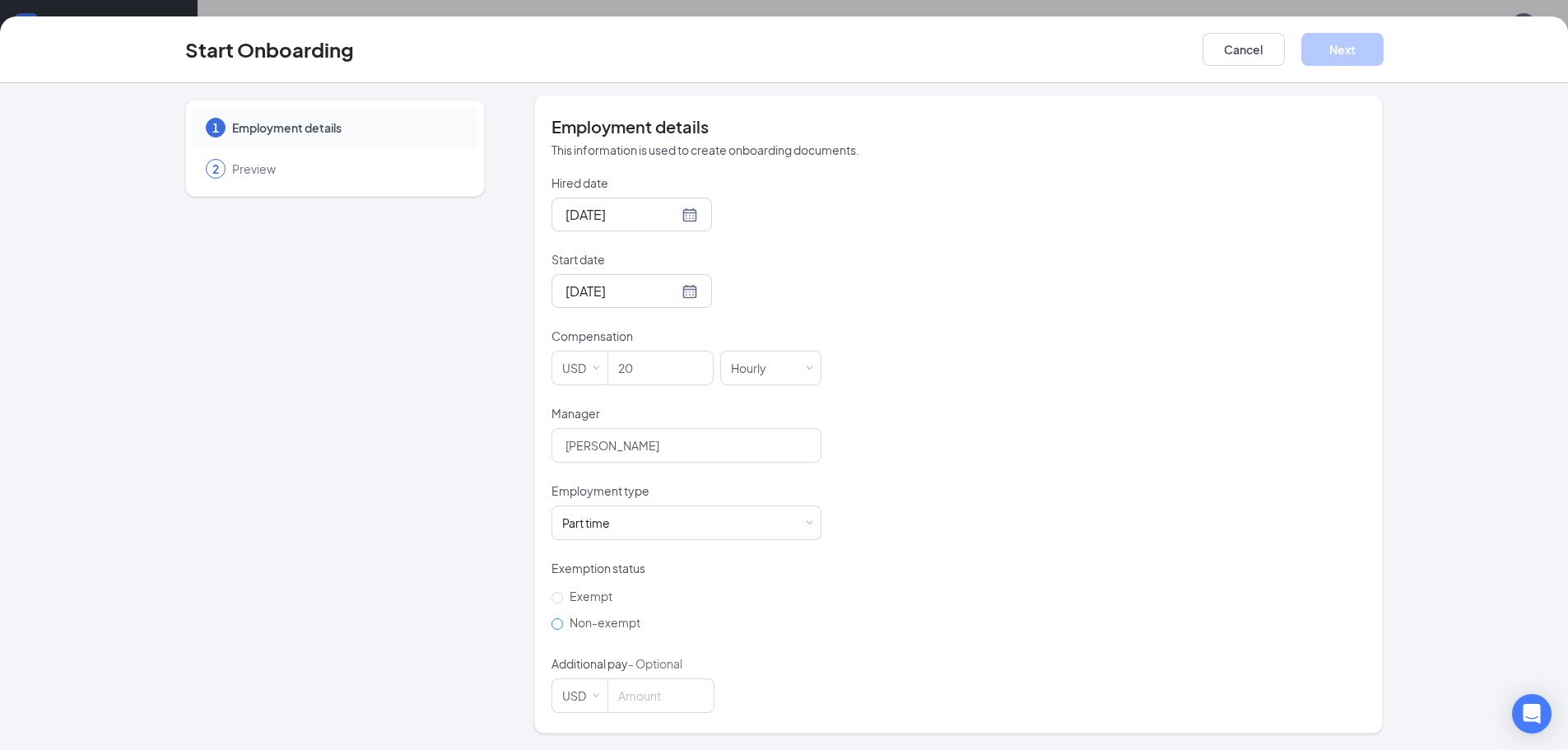
click at [607, 630] on label "Non-exempt" at bounding box center [598, 622] width 95 height 26
click at [563, 630] on input "Non-exempt" at bounding box center [557, 624] width 12 height 12
radio input "true"
click at [1345, 63] on button "Next" at bounding box center [1342, 49] width 82 height 33
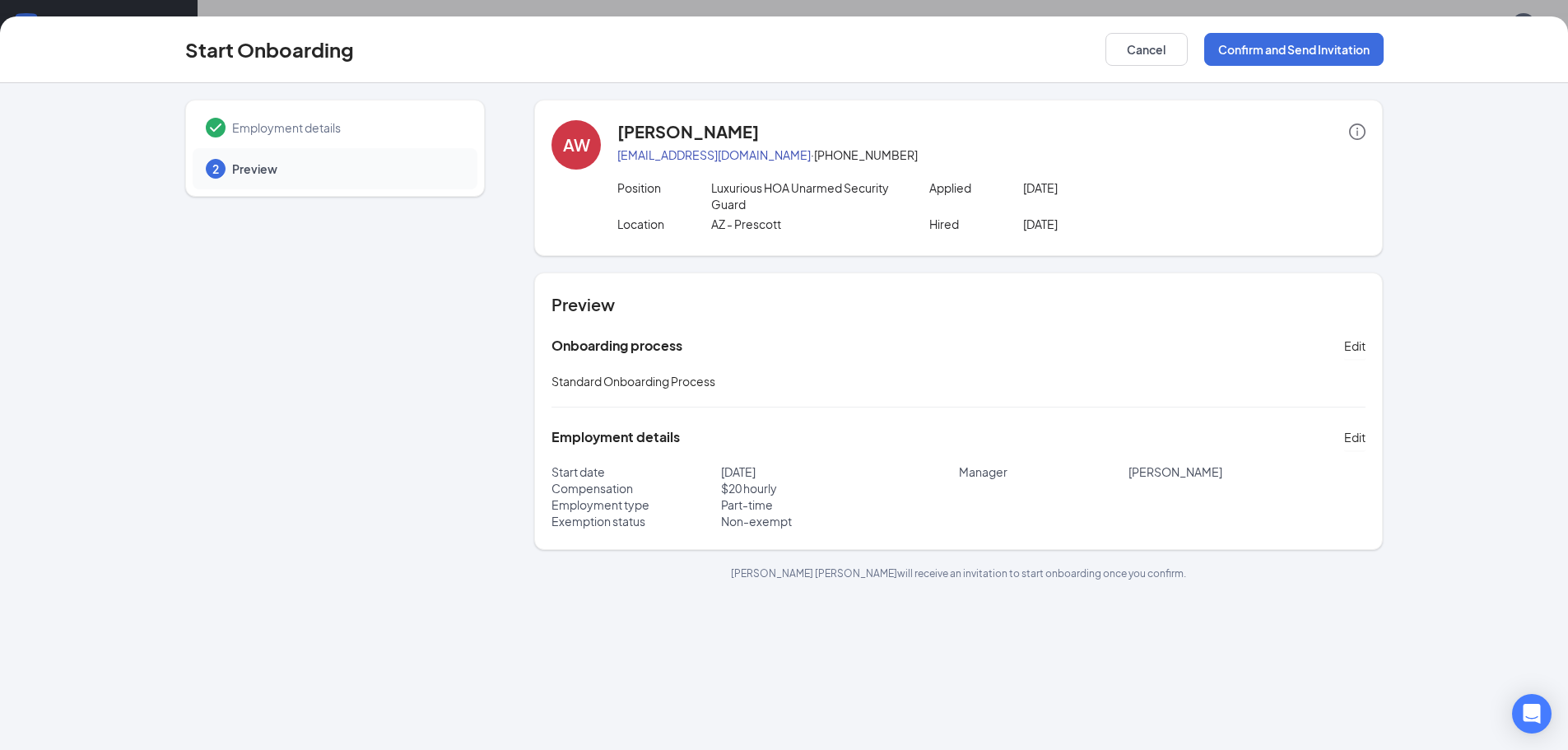
scroll to position [0, 0]
click at [1315, 53] on button "Confirm and Send Invitation" at bounding box center [1294, 49] width 179 height 33
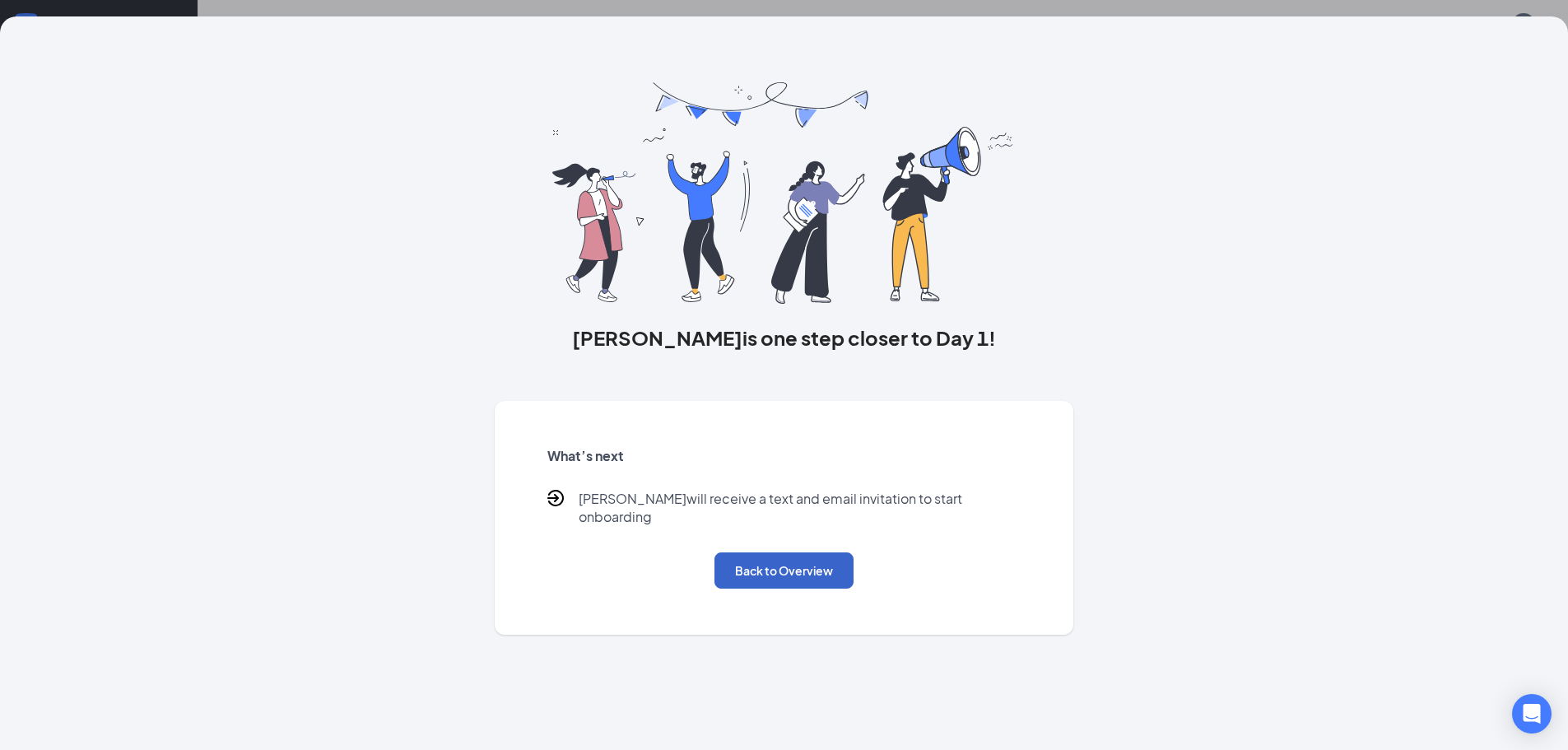
click at [812, 562] on button "Back to Overview" at bounding box center [784, 571] width 139 height 36
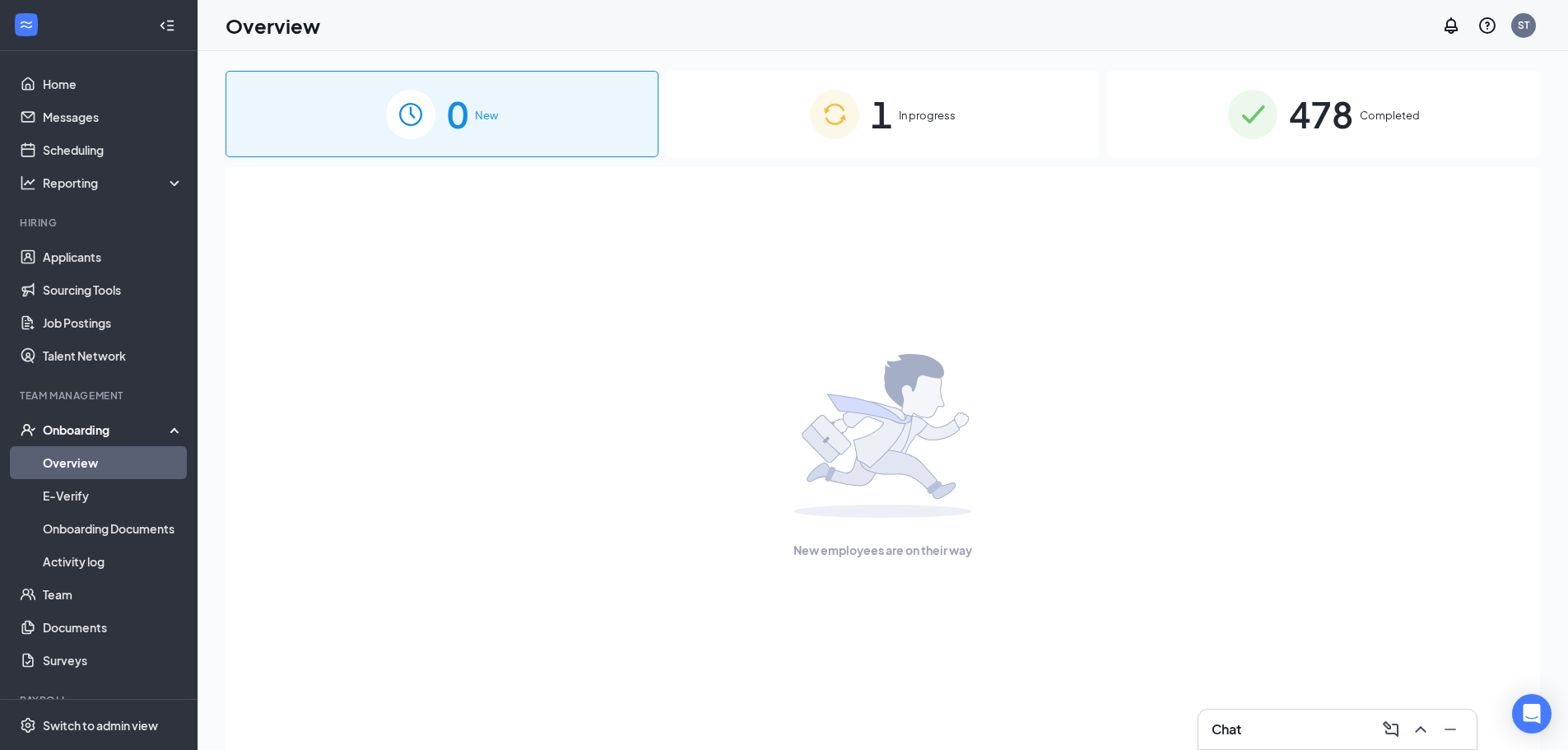
click at [1255, 747] on div "Chat" at bounding box center [1336, 730] width 278 height 40
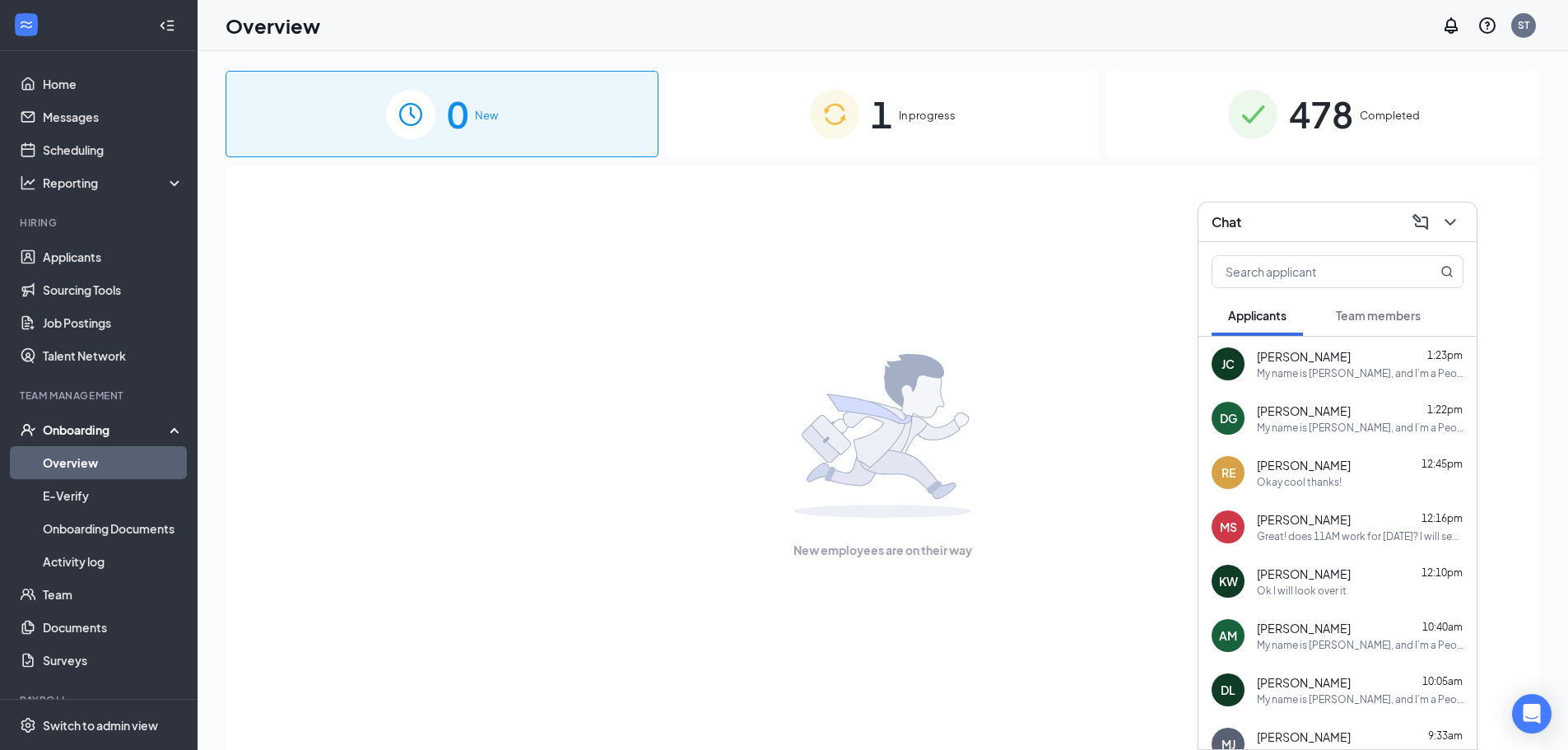
click at [1460, 220] on button at bounding box center [1449, 222] width 26 height 26
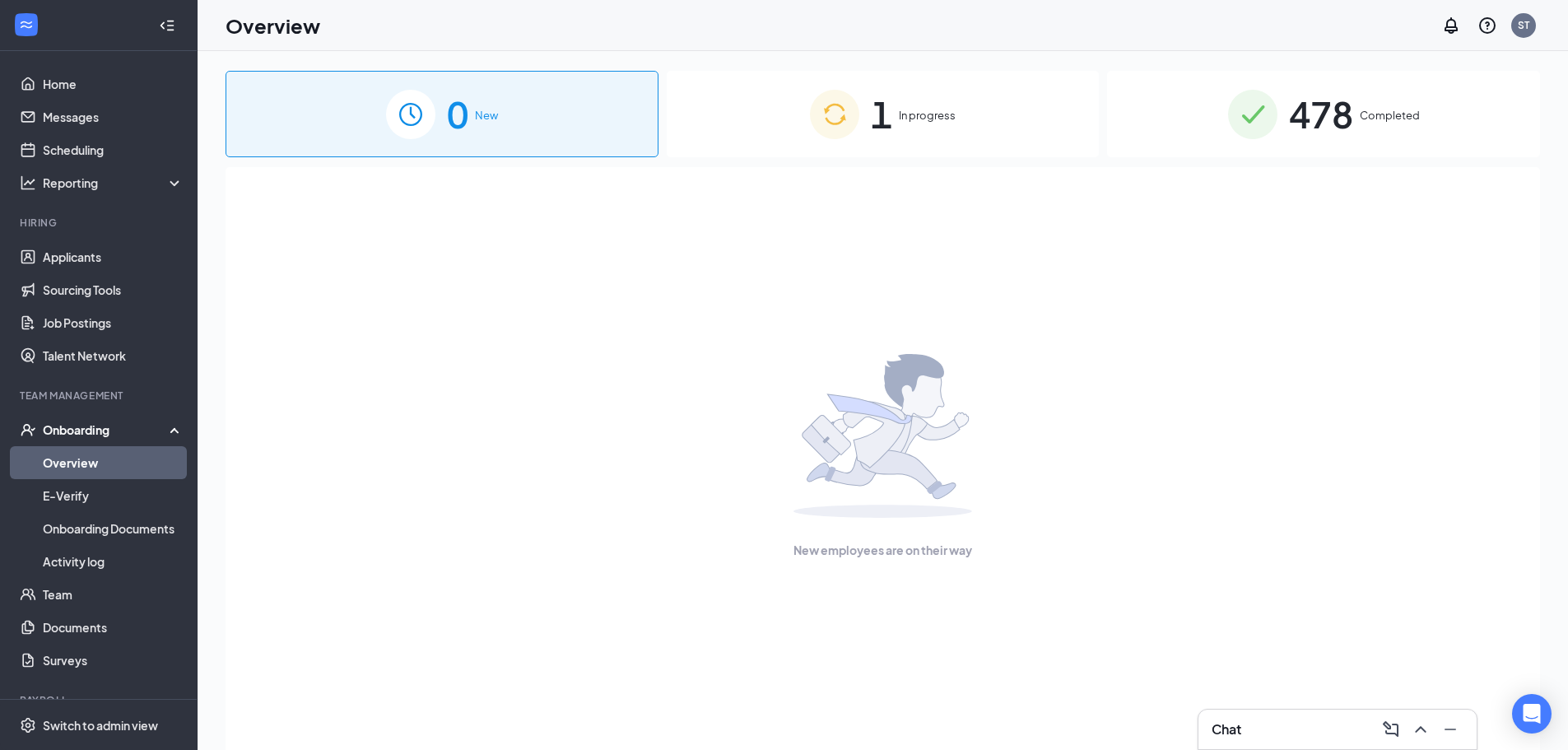
click at [1074, 74] on div "1 In progress" at bounding box center [883, 113] width 433 height 86
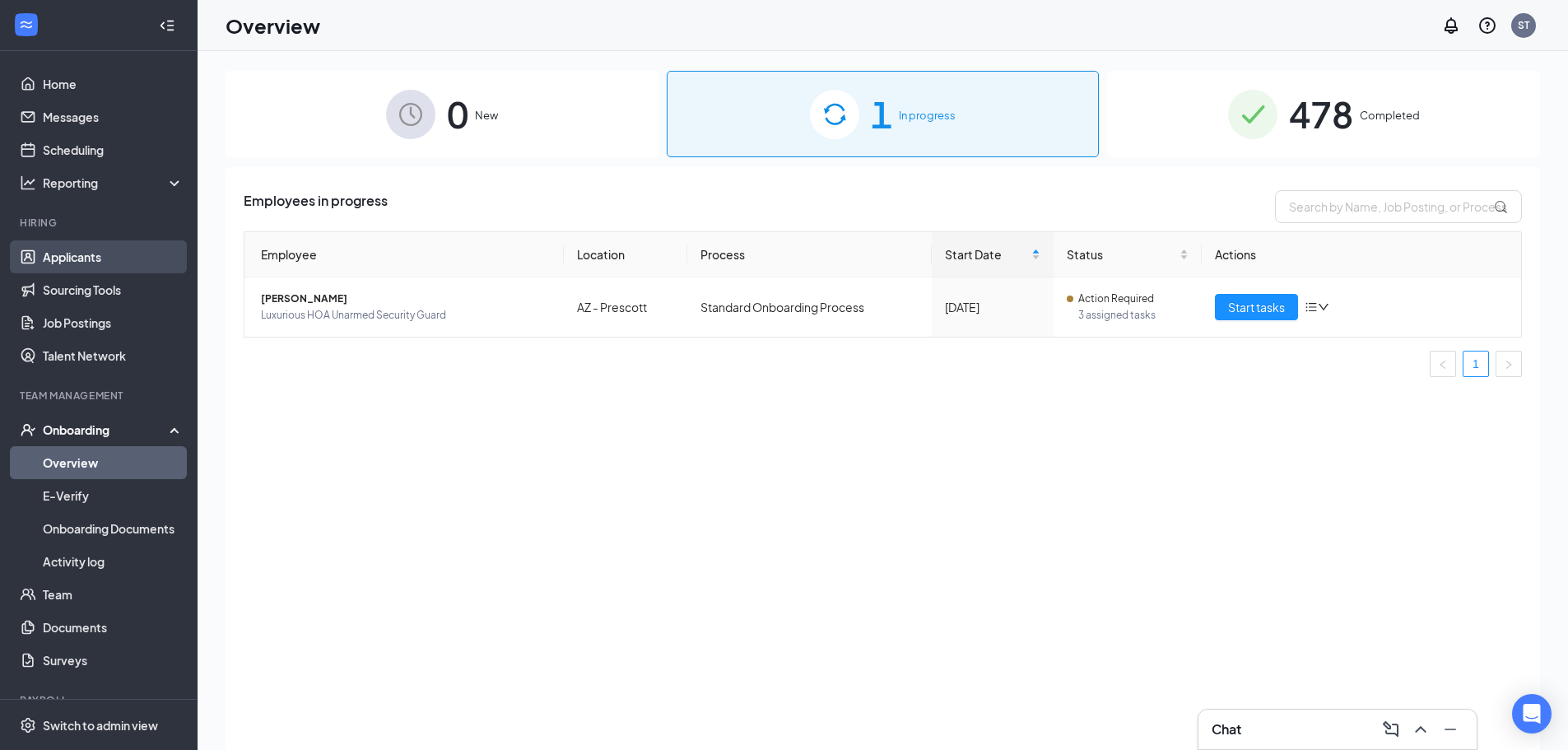
click at [105, 248] on link "Applicants" at bounding box center [112, 256] width 140 height 33
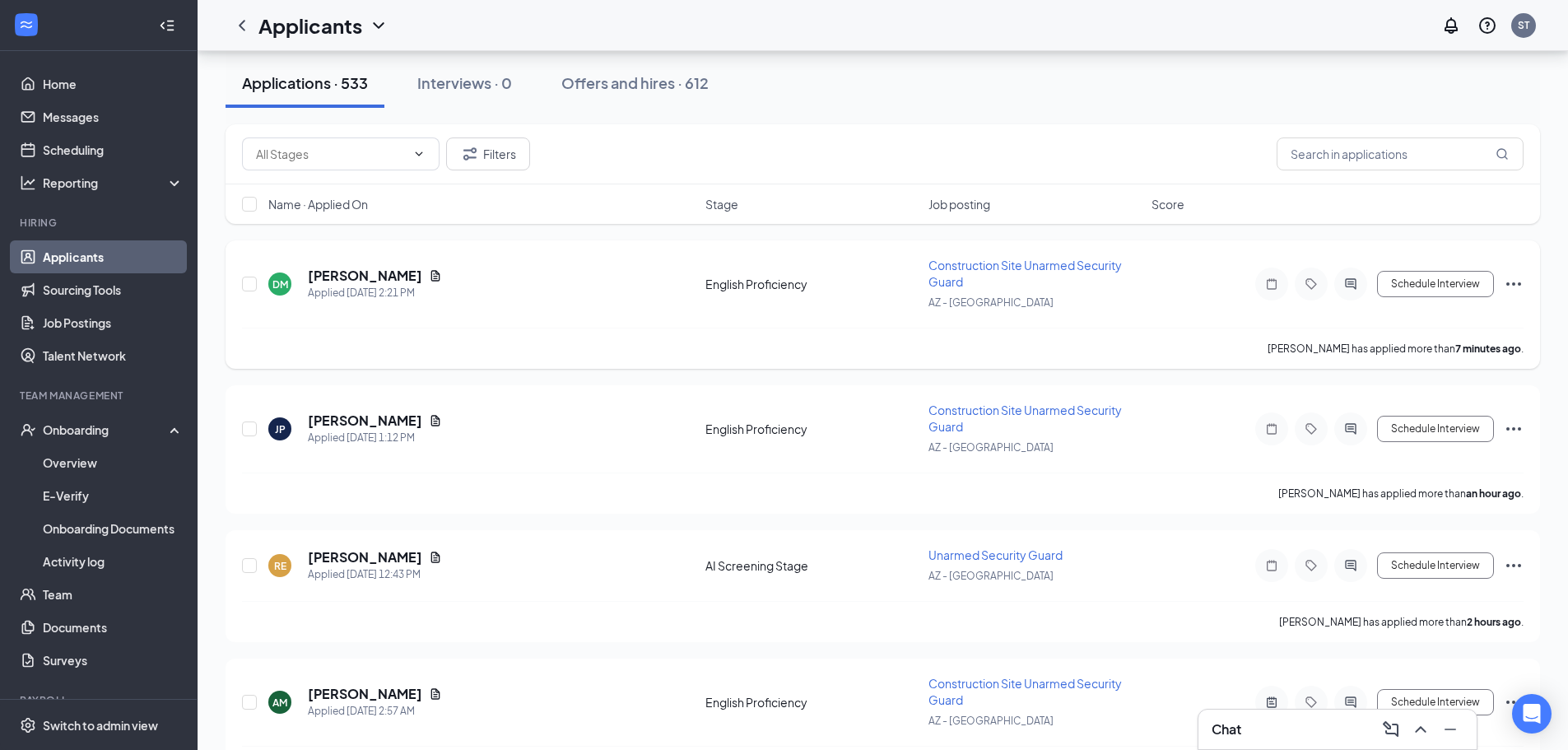
scroll to position [330, 0]
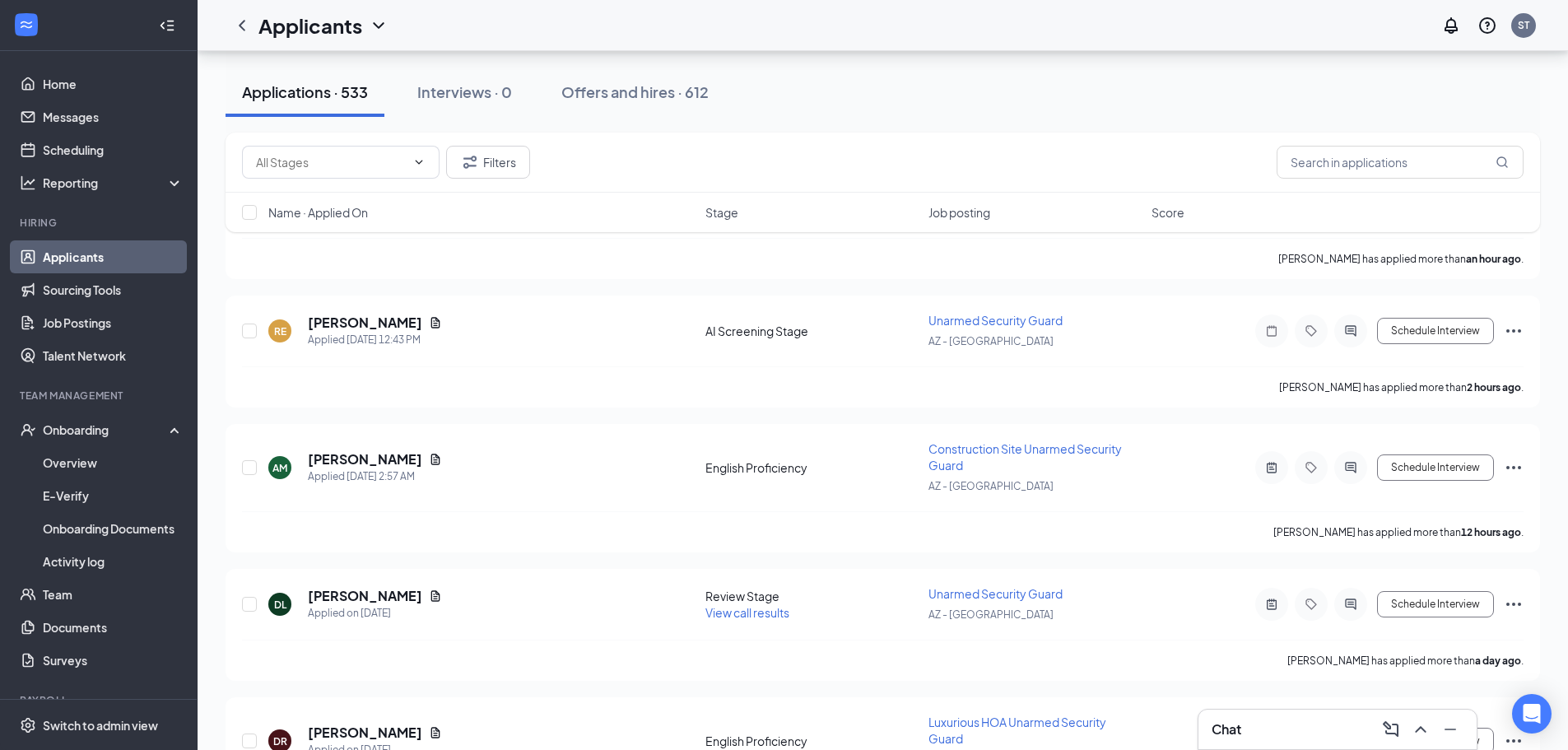
click at [1277, 735] on div "Chat" at bounding box center [1337, 729] width 252 height 26
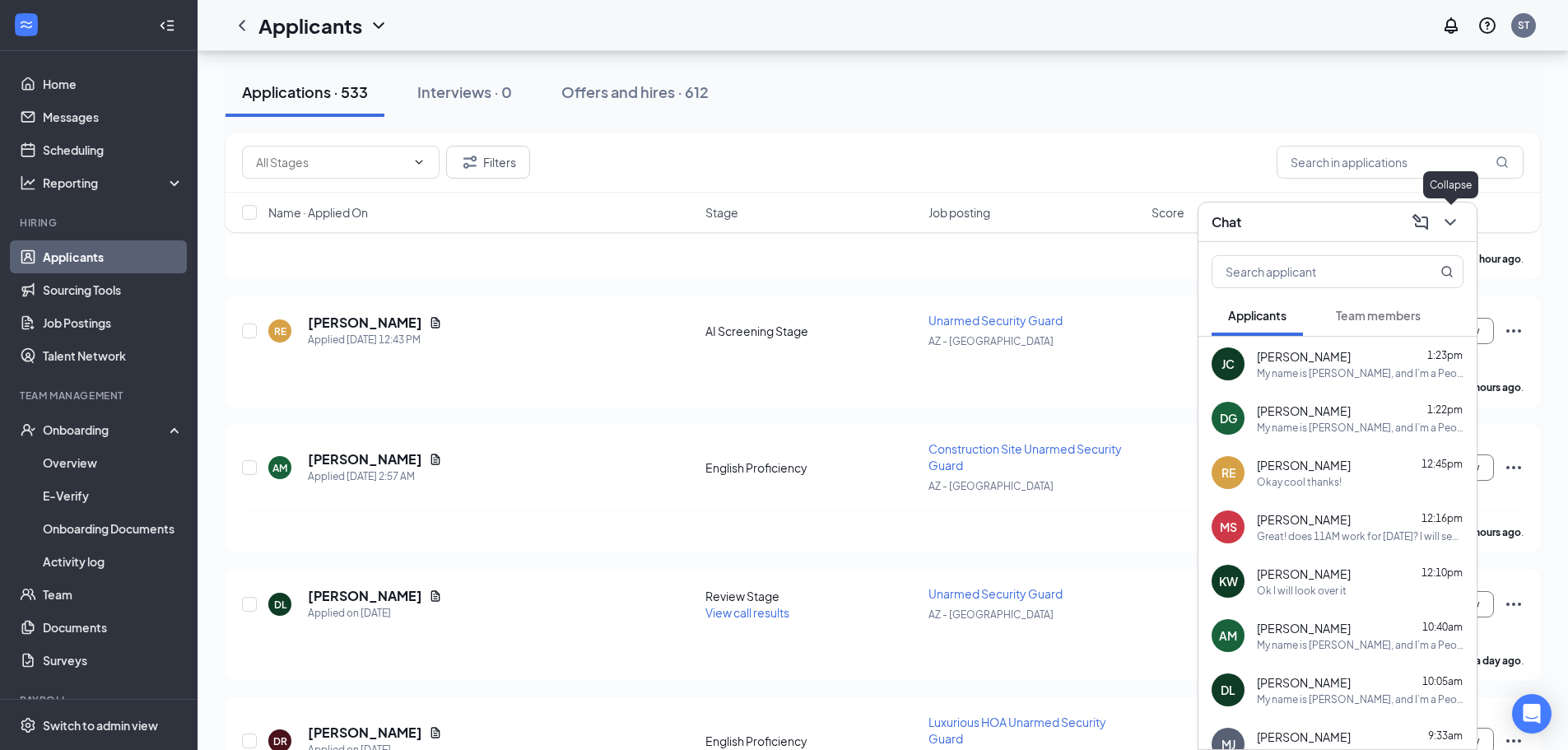
click at [1455, 223] on icon "ChevronDown" at bounding box center [1450, 223] width 20 height 20
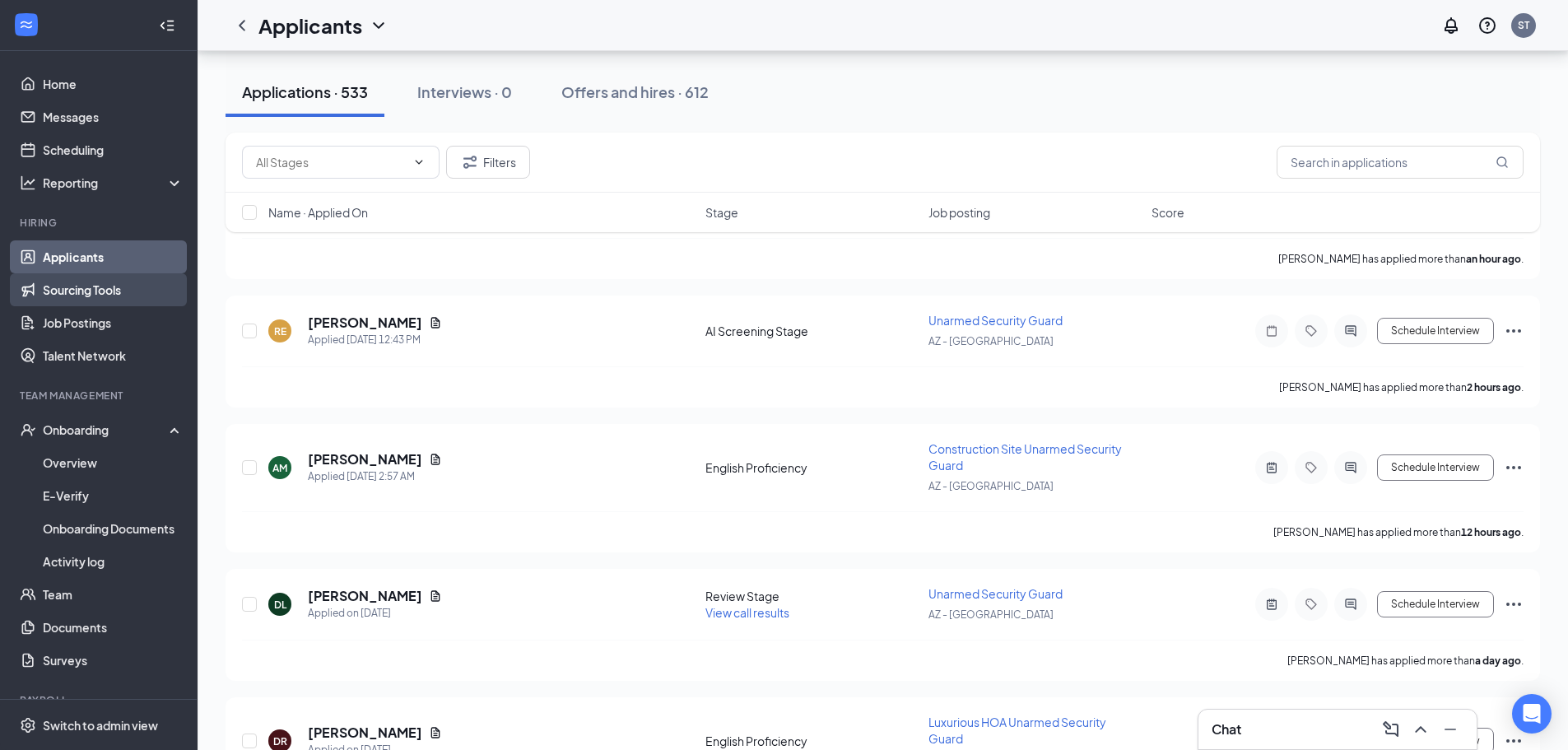
click at [102, 303] on link "Sourcing Tools" at bounding box center [112, 290] width 140 height 33
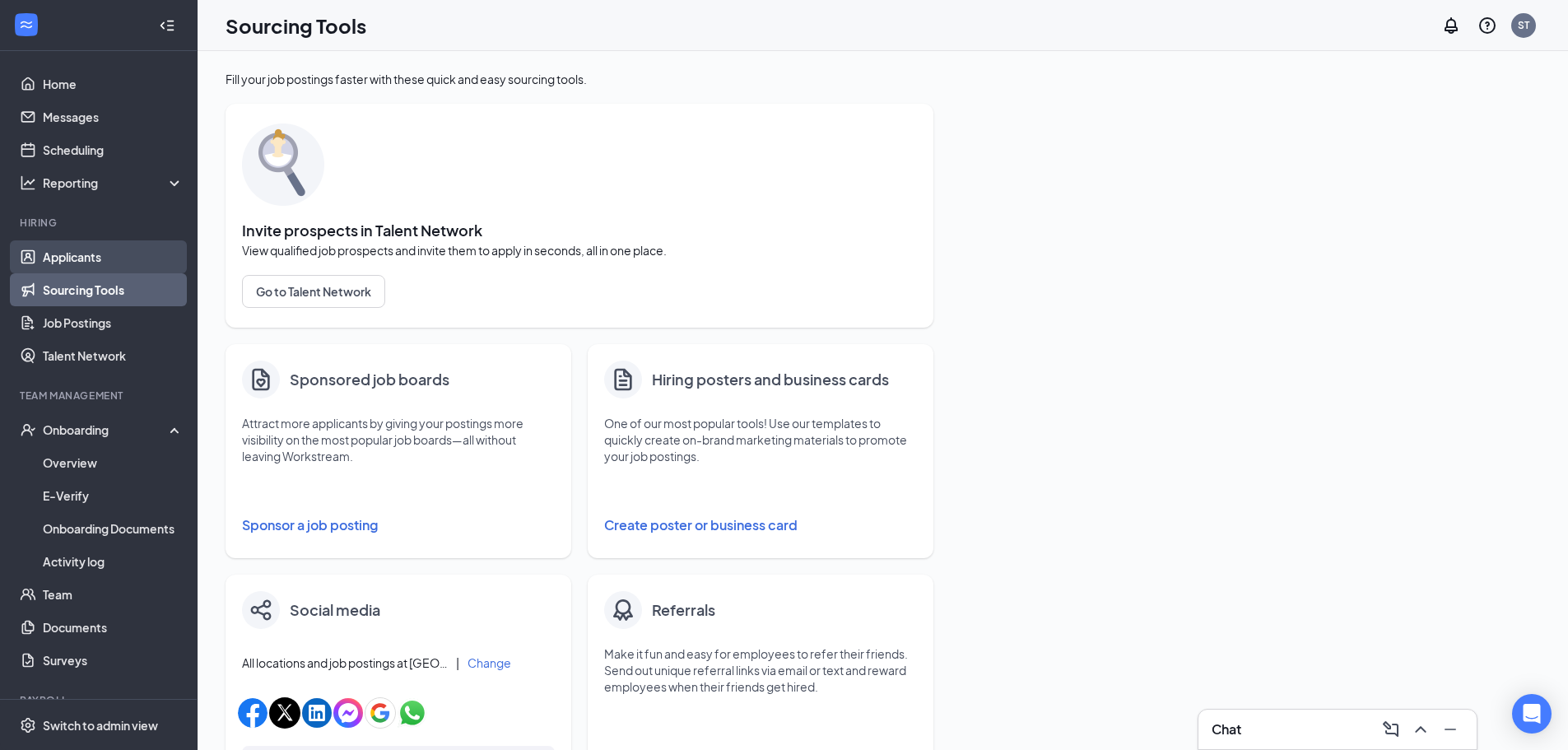
click at [95, 258] on link "Applicants" at bounding box center [112, 256] width 140 height 33
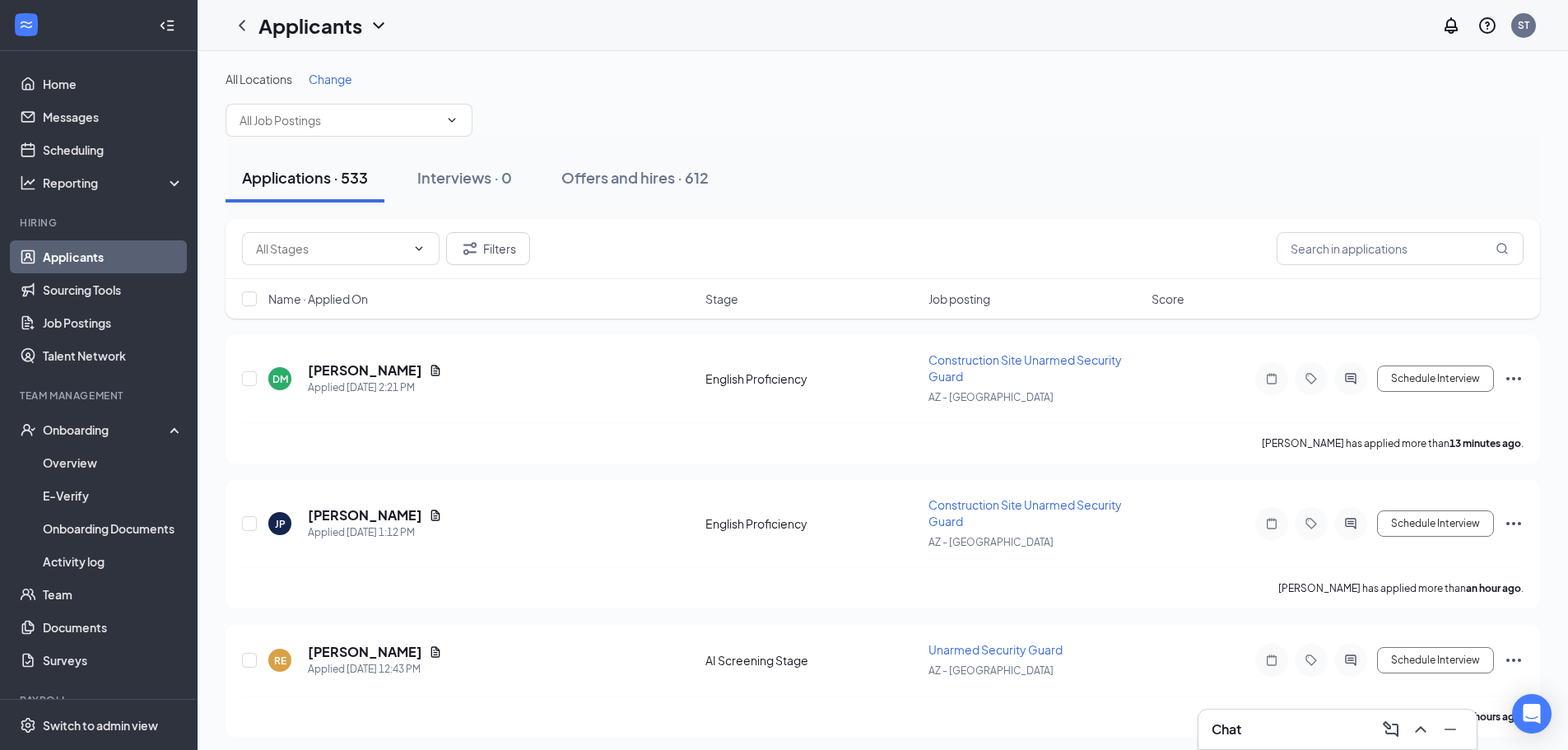
click at [1219, 711] on div "Chat" at bounding box center [1336, 730] width 278 height 40
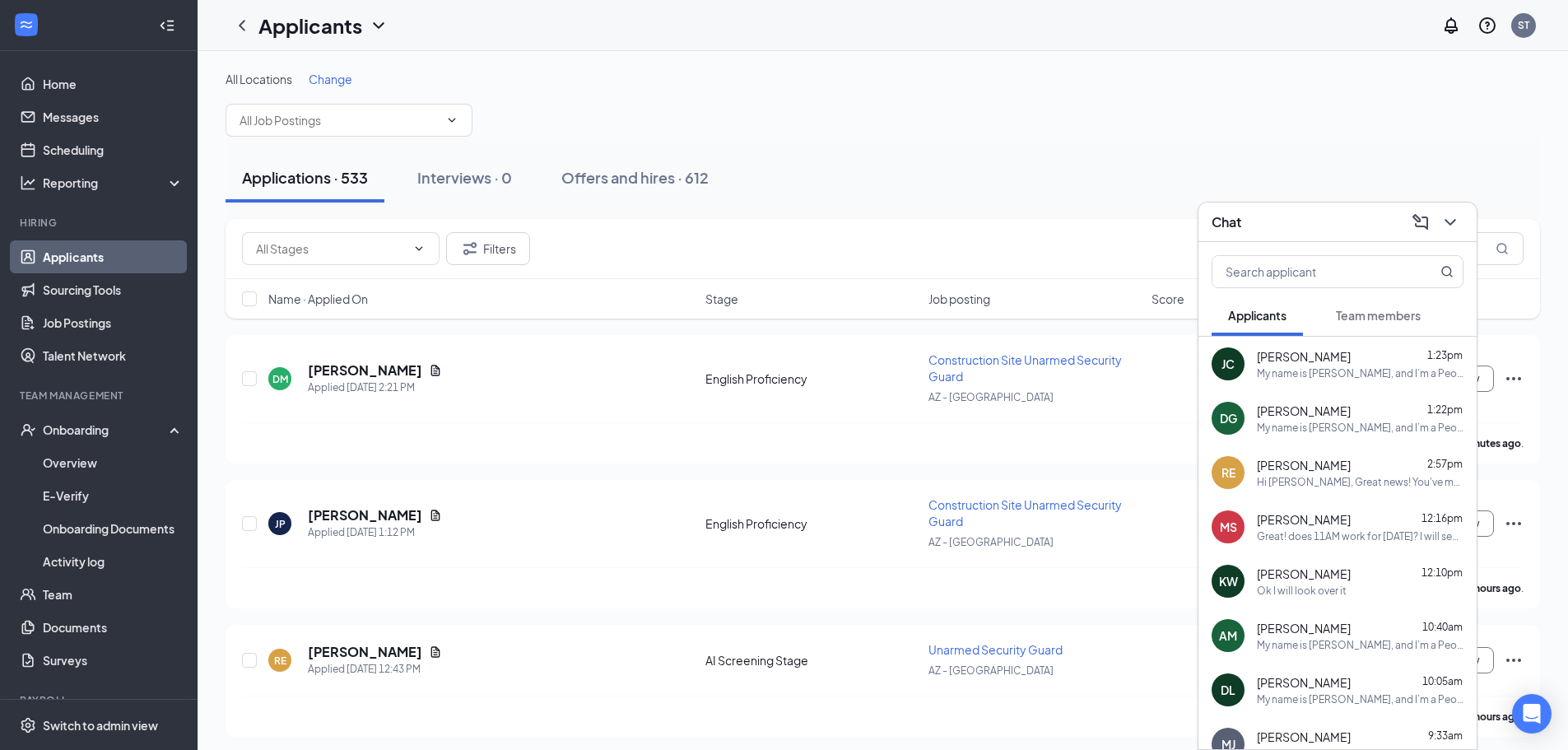
click at [1388, 326] on button "Team members" at bounding box center [1378, 314] width 118 height 41
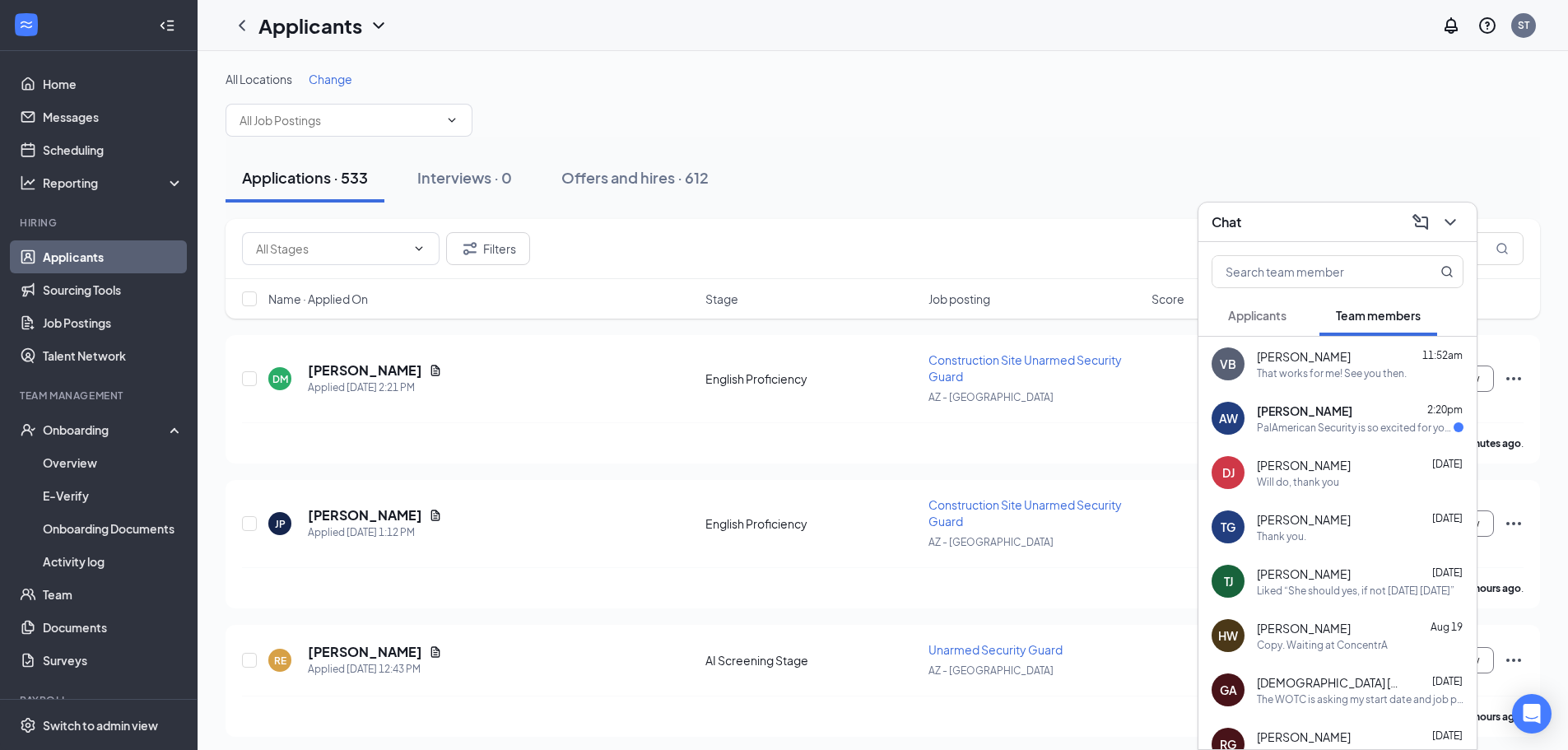
click at [1353, 392] on div "AW [PERSON_NAME] 2:20pm PalAmerican Security is so excited for you to join our …" at bounding box center [1336, 418] width 278 height 54
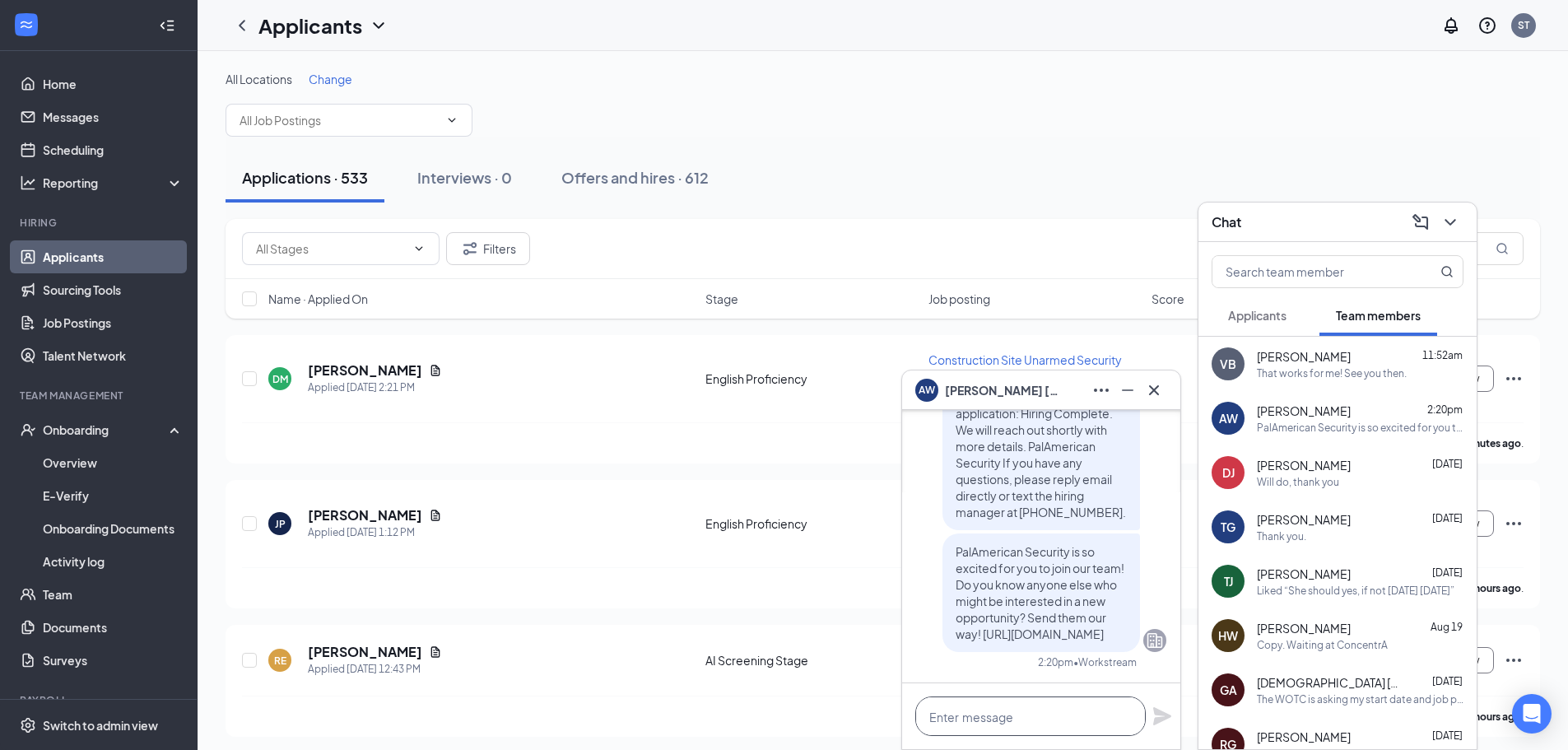
click at [1005, 714] on textarea at bounding box center [1030, 716] width 231 height 40
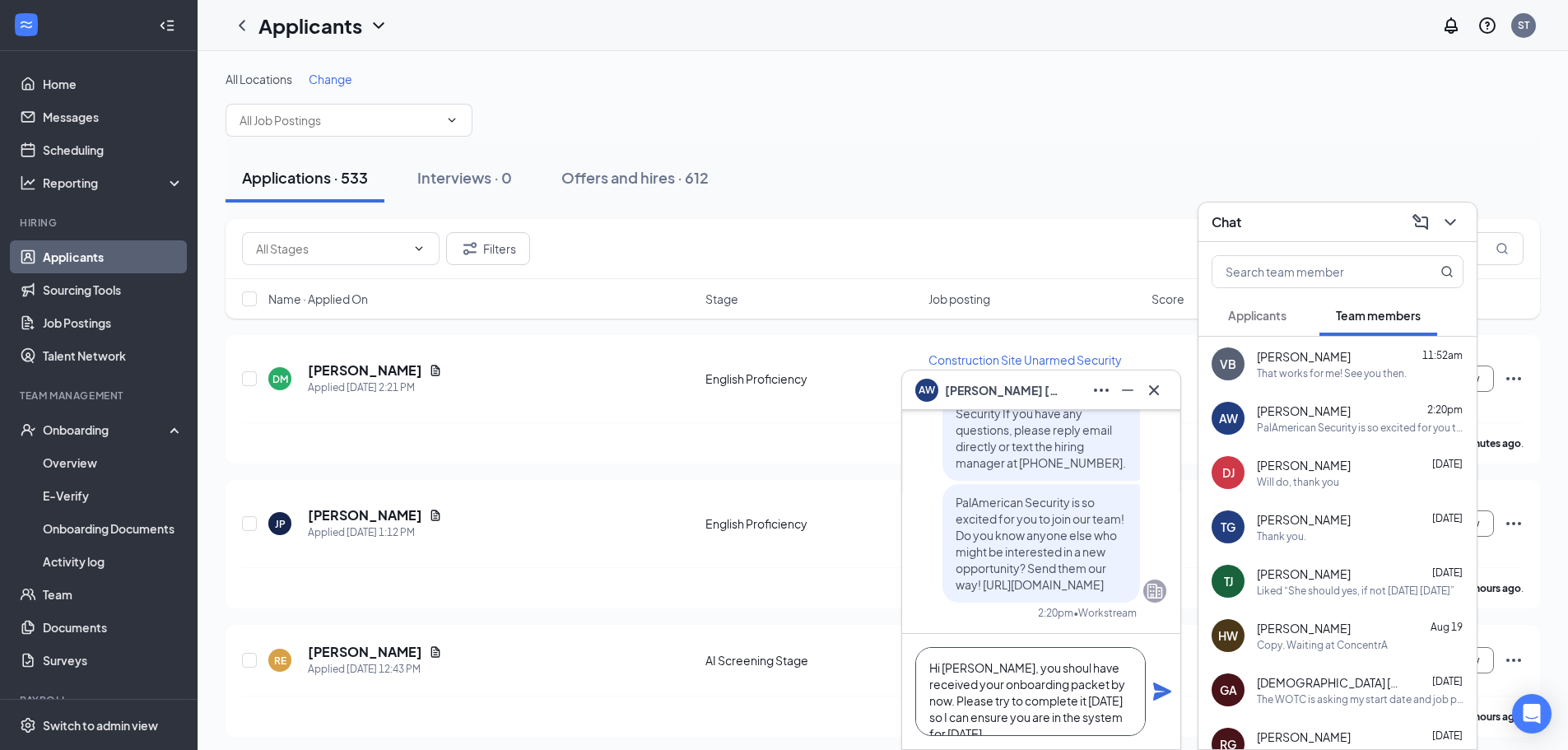
click at [1021, 674] on textarea "Hi [PERSON_NAME], you shoul have received your onboarding packet by now. Please…" at bounding box center [1030, 691] width 231 height 89
click at [1021, 670] on textarea "Hi [PERSON_NAME], you shoul have received your onboarding packet by now. Please…" at bounding box center [1030, 691] width 231 height 89
click at [999, 716] on textarea "Hi [PERSON_NAME], you should have received your onboarding packet by now. Pleas…" at bounding box center [1030, 691] width 231 height 89
type textarea "Hi [PERSON_NAME], you should have received your onboarding packet by now. Pleas…"
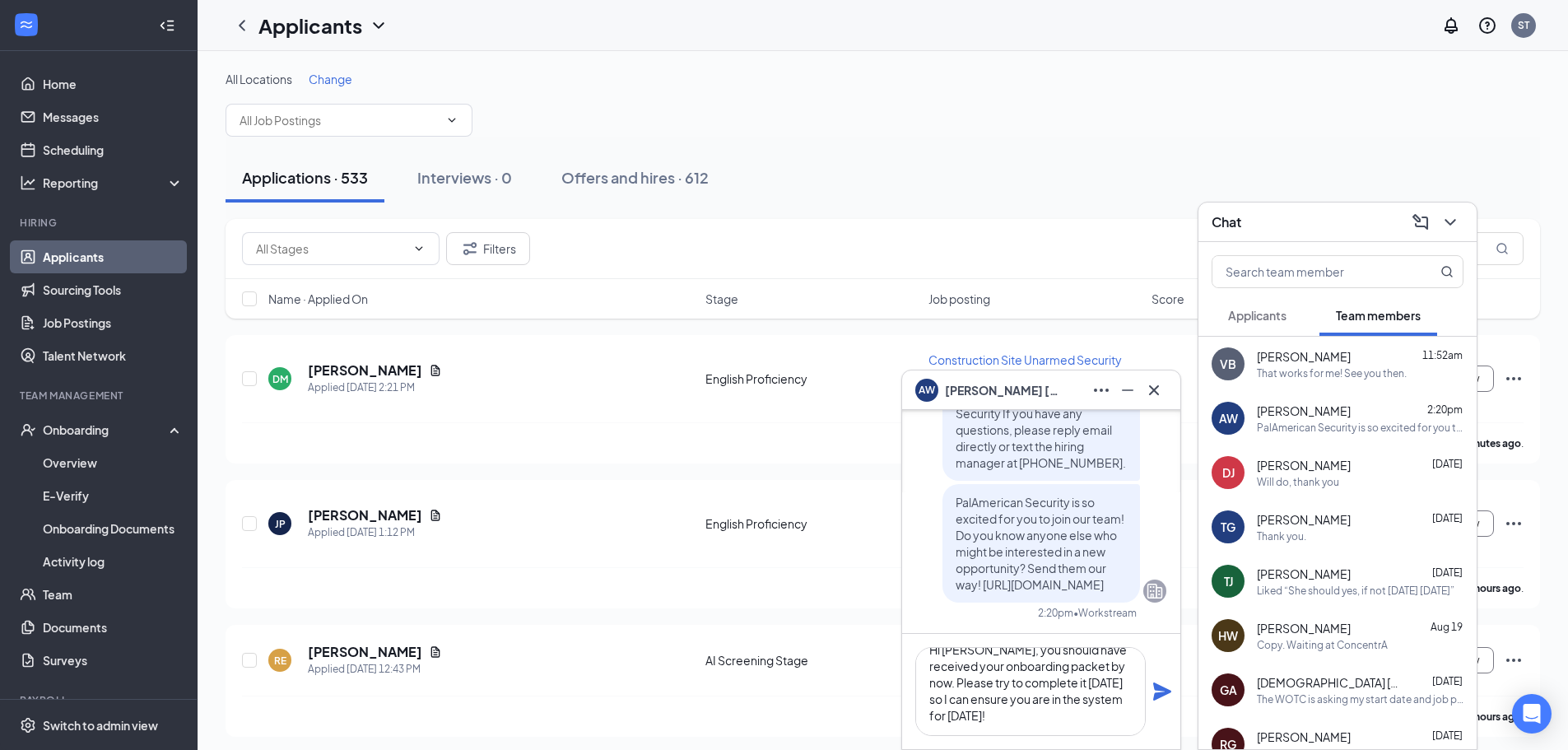
click at [1159, 688] on icon "Plane" at bounding box center [1162, 692] width 18 height 18
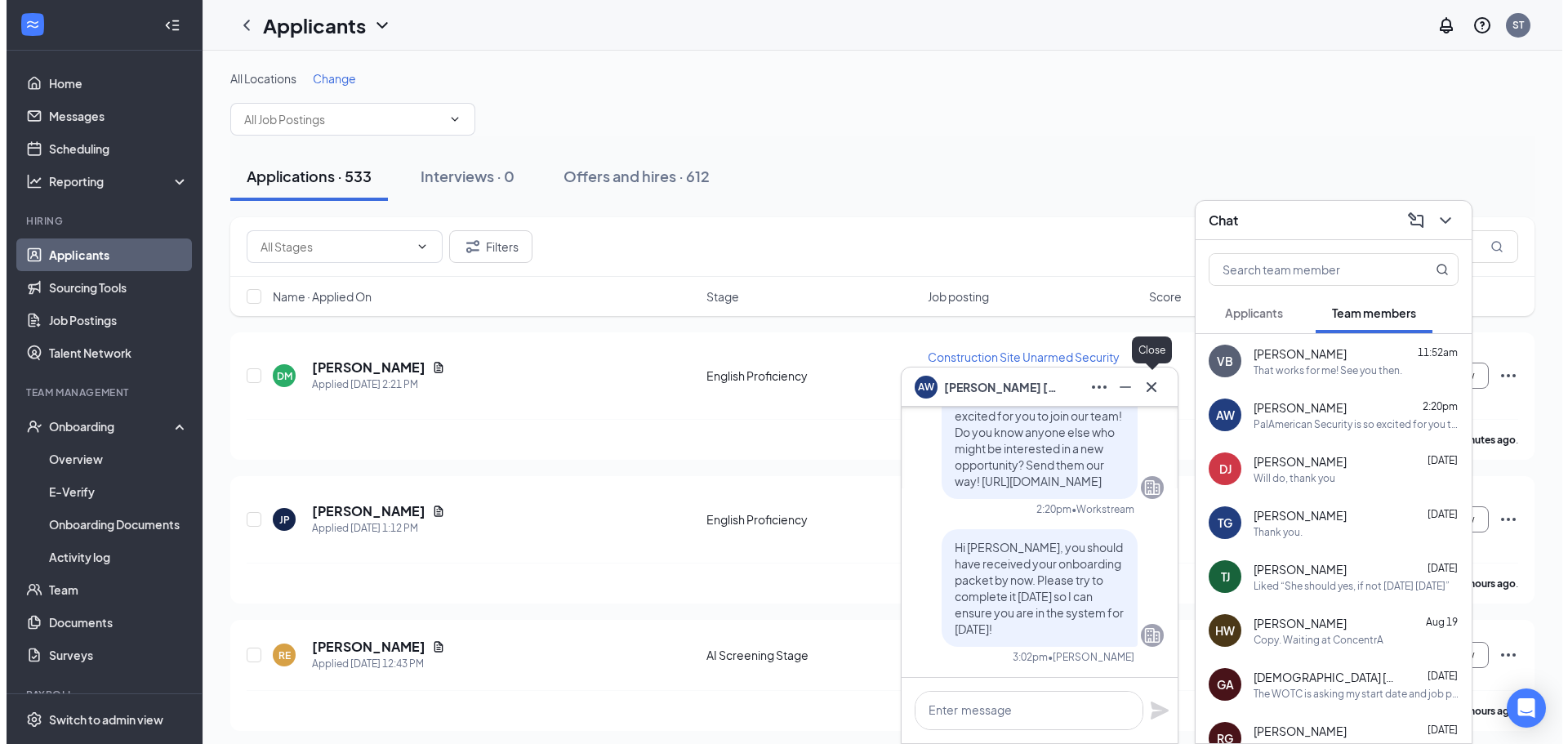
scroll to position [0, 0]
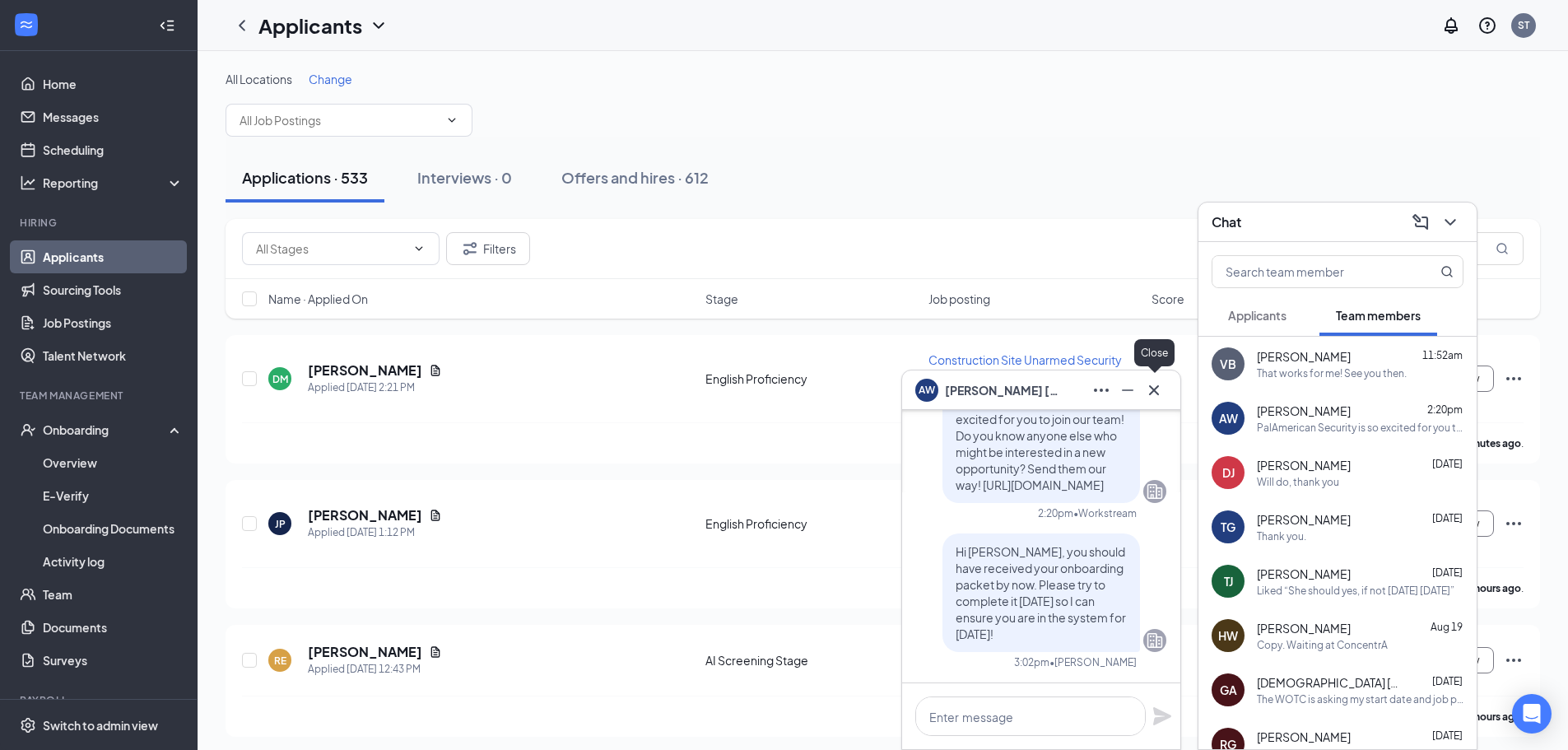
click at [1159, 396] on icon "Cross" at bounding box center [1153, 390] width 20 height 20
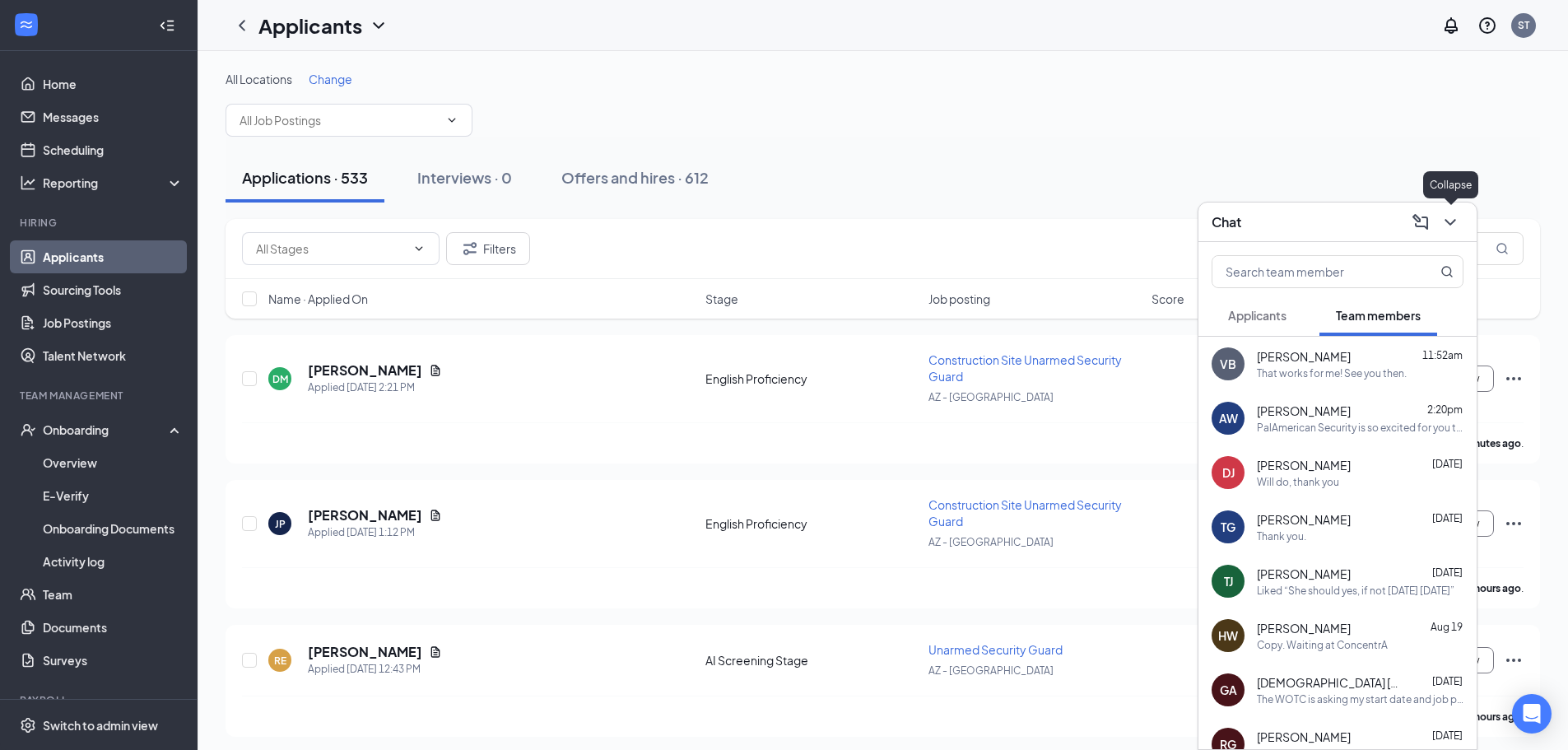
click at [1441, 213] on icon "ChevronDown" at bounding box center [1450, 223] width 20 height 20
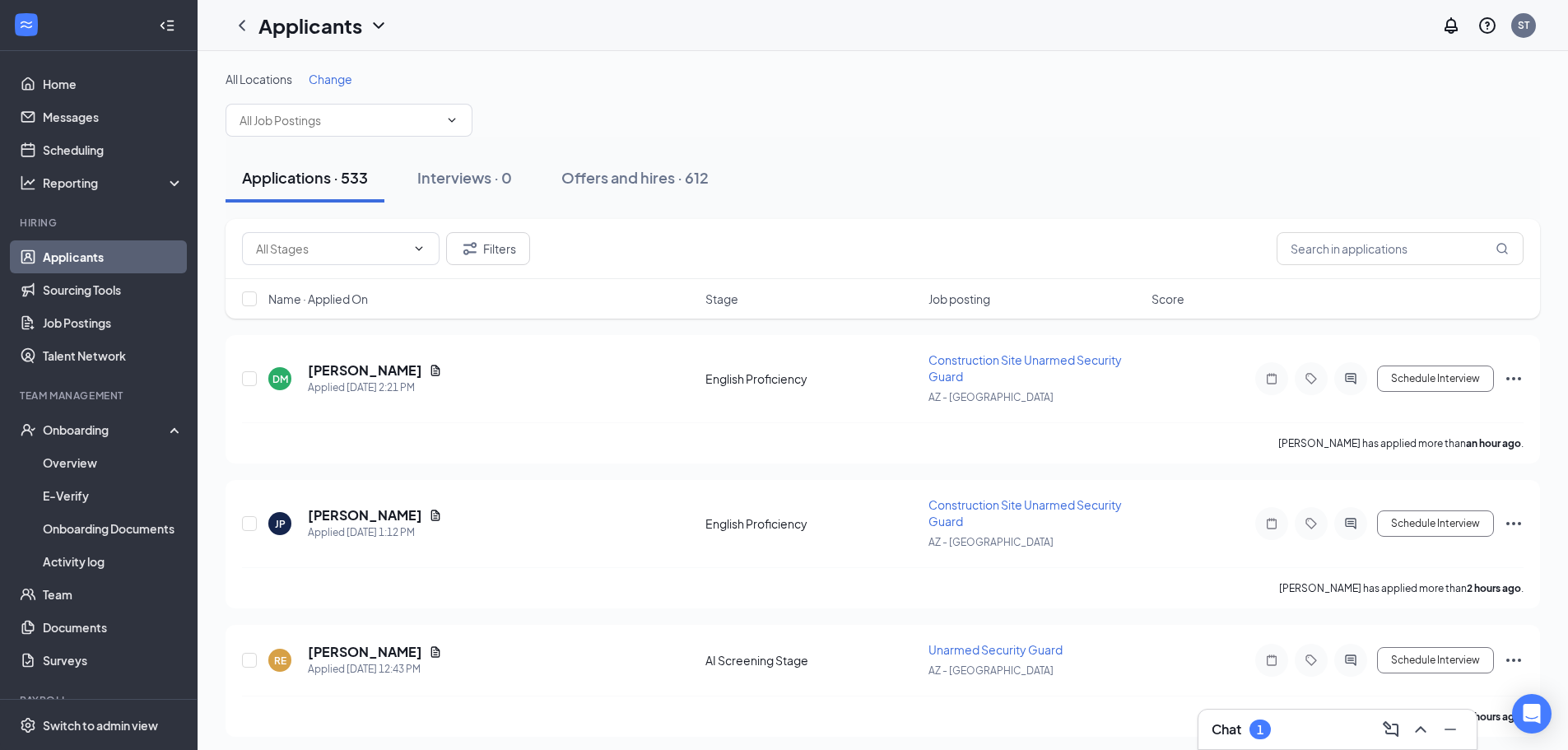
click at [1273, 725] on div "Chat 1" at bounding box center [1337, 729] width 252 height 26
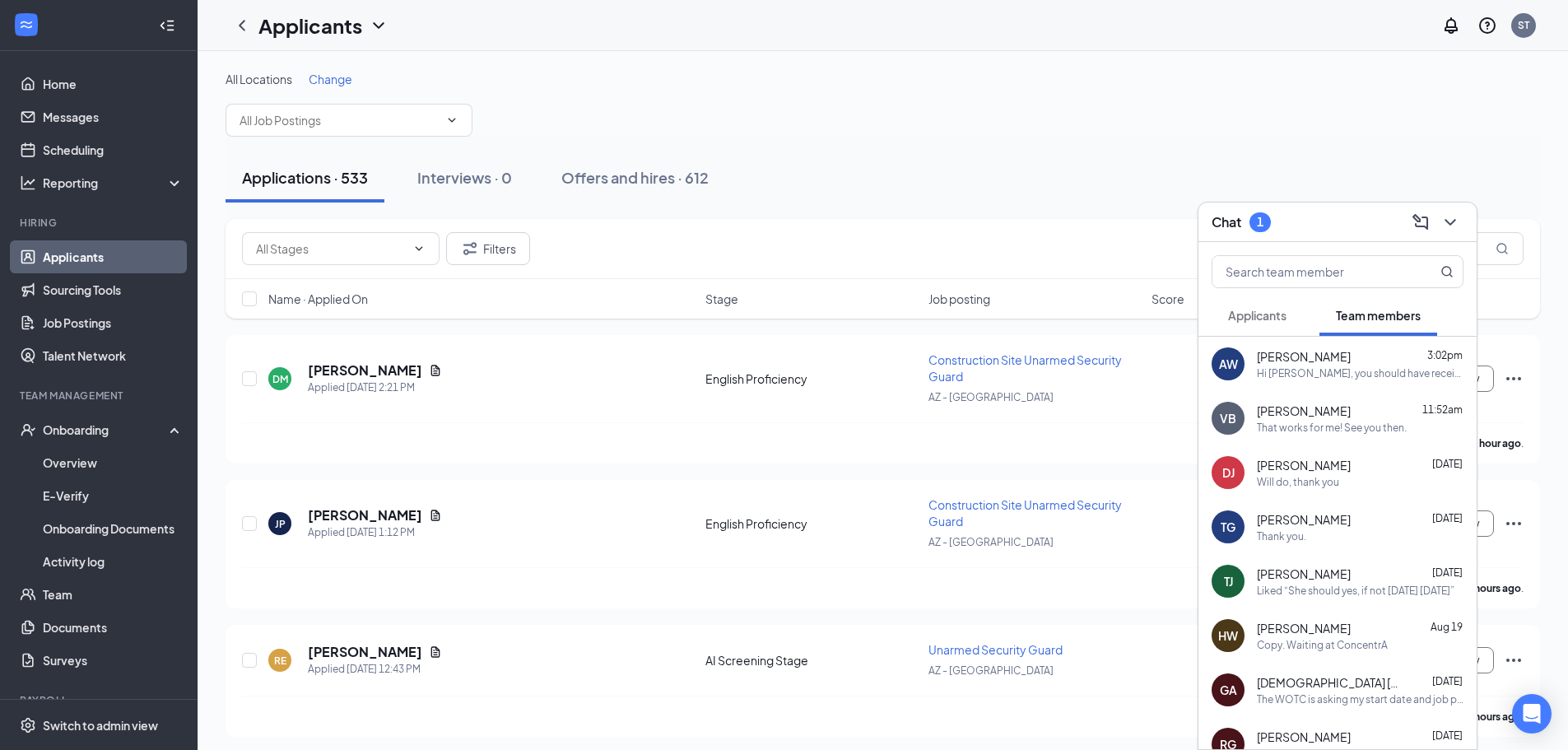
click at [1271, 312] on span "Applicants" at bounding box center [1257, 315] width 59 height 14
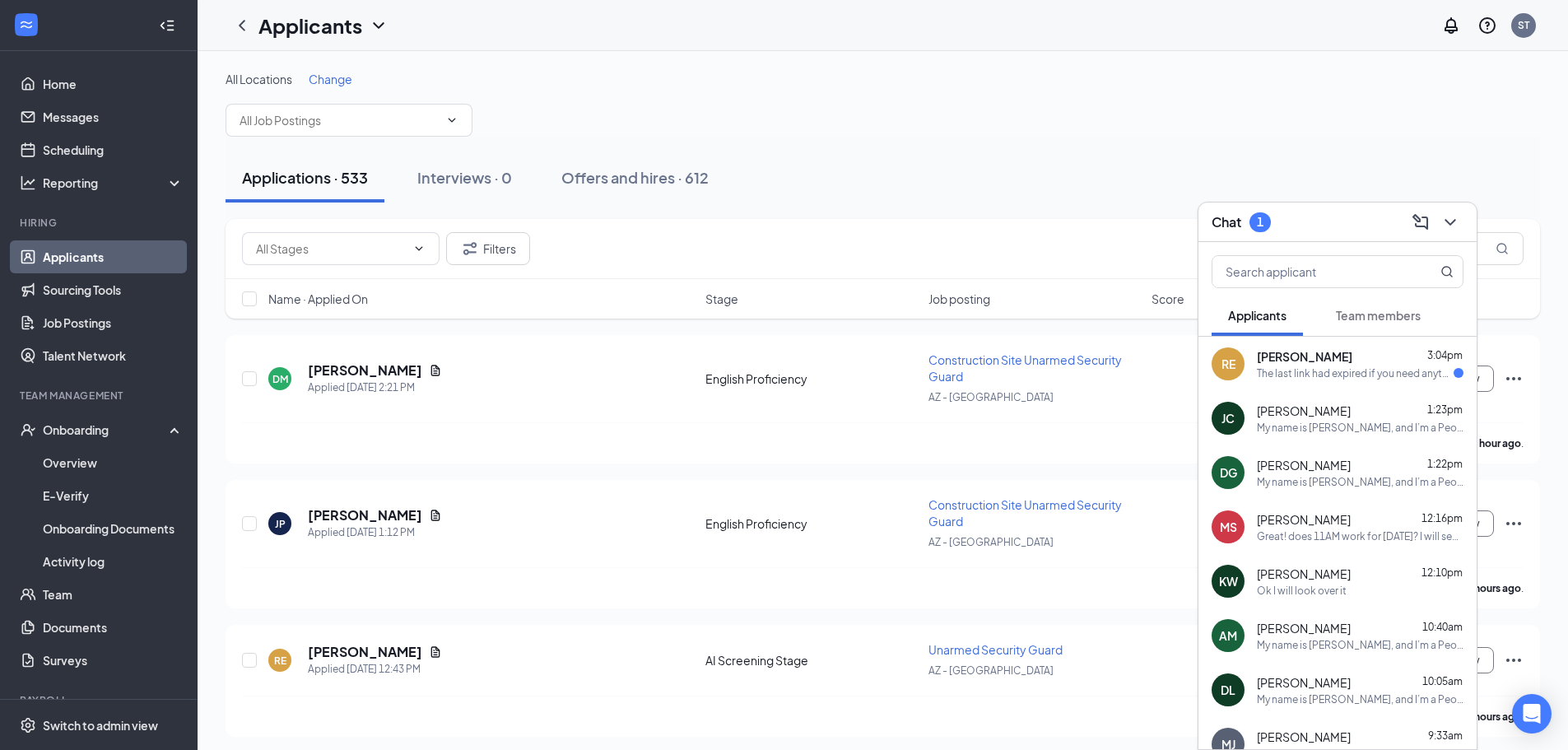
click at [1334, 362] on div "[PERSON_NAME] 3:04pm" at bounding box center [1360, 356] width 206 height 16
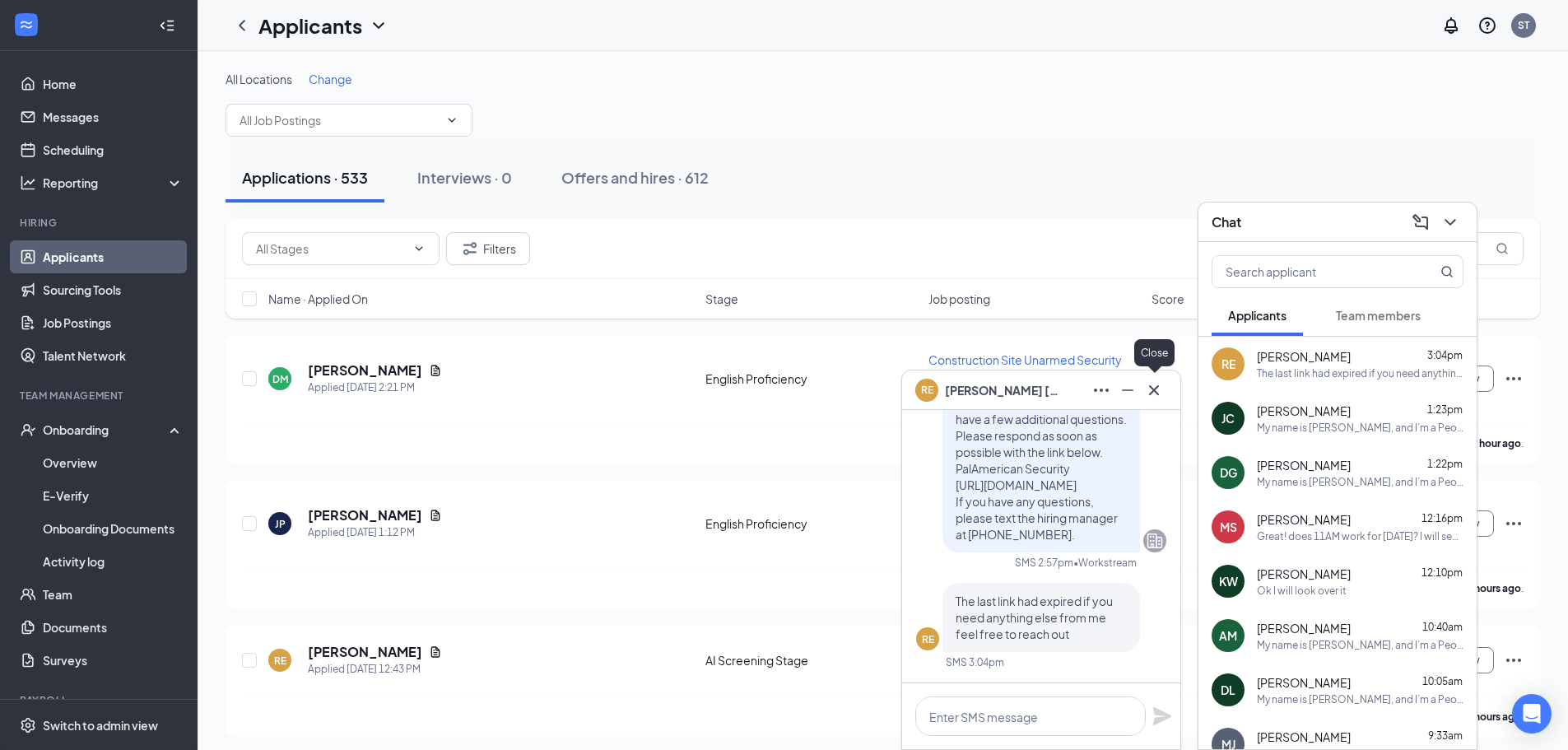
click at [1153, 390] on icon "Cross" at bounding box center [1153, 389] width 10 height 10
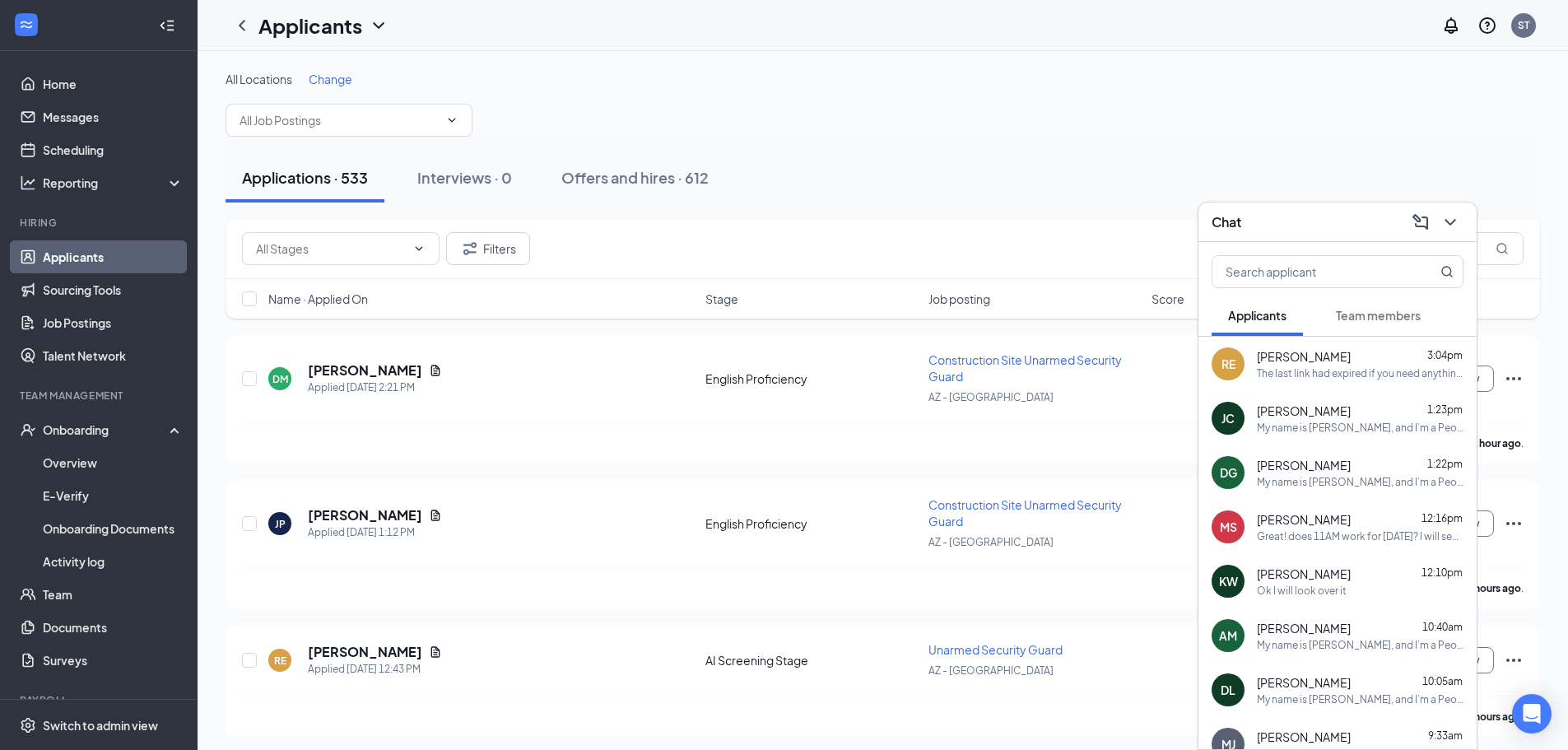
click at [1462, 220] on button at bounding box center [1449, 222] width 26 height 26
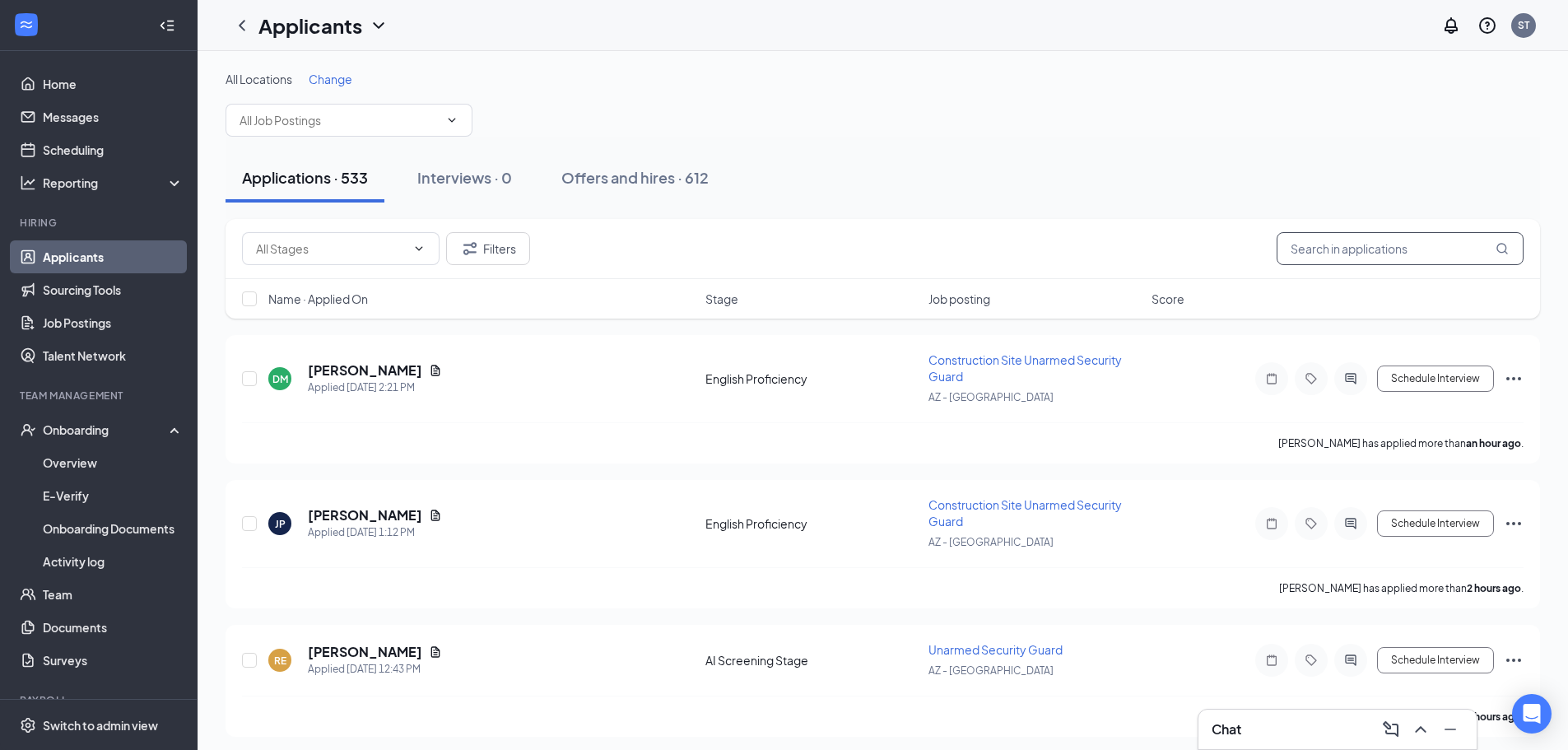
click at [1391, 249] on input "text" at bounding box center [1400, 248] width 247 height 33
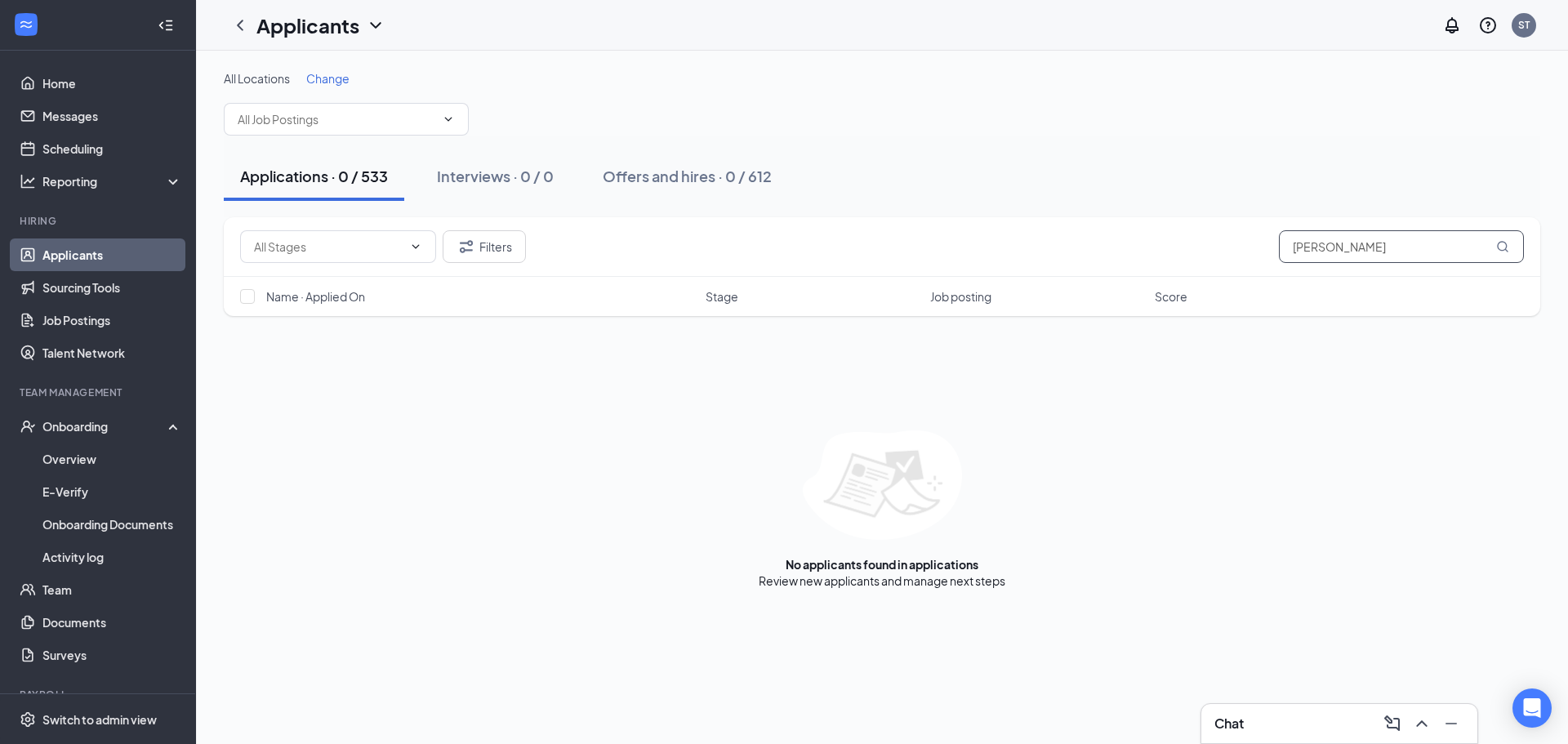
type input "[PERSON_NAME]"
click at [1264, 704] on div "Chat" at bounding box center [1339, 723] width 278 height 40
click at [1271, 712] on div "Chat" at bounding box center [1340, 723] width 250 height 26
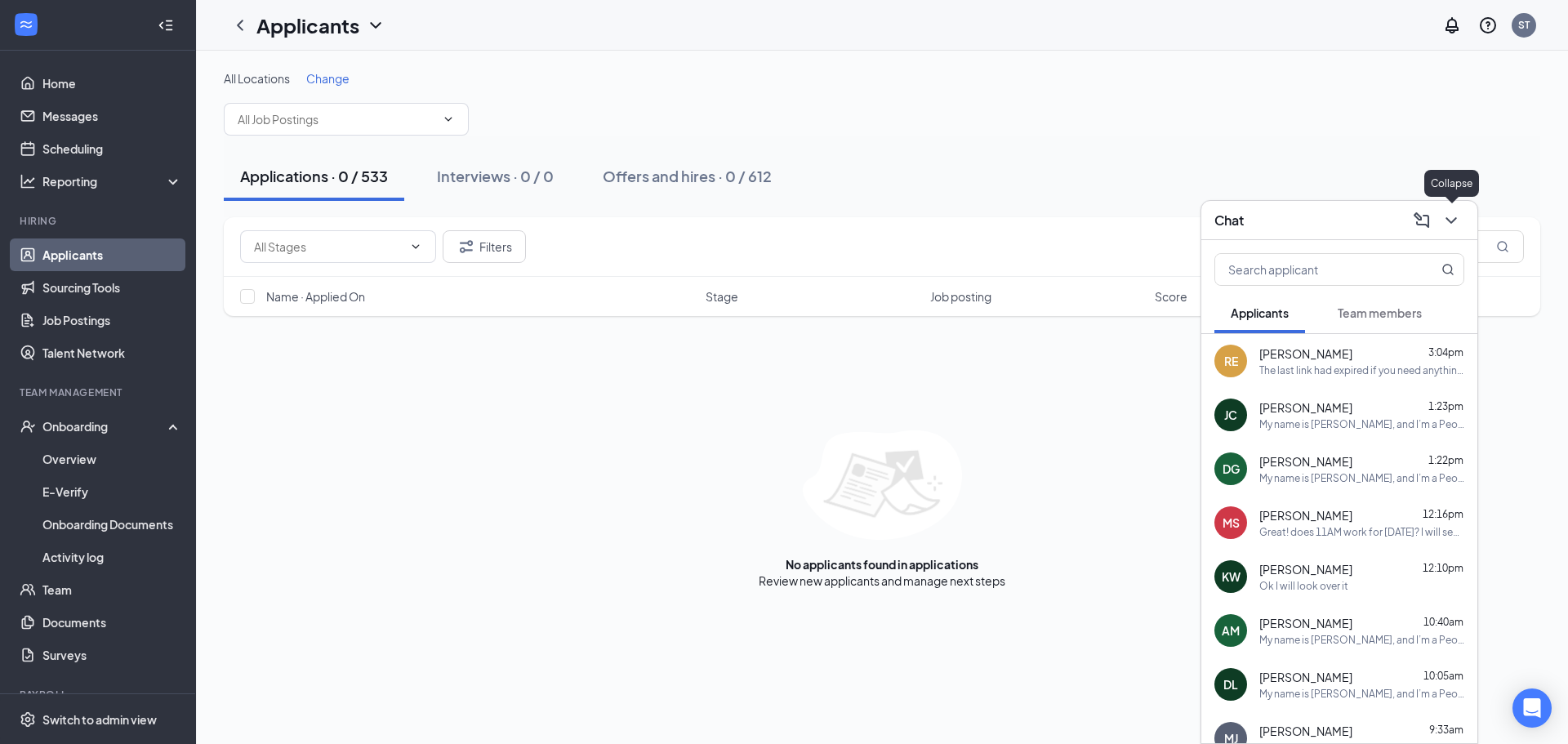
click at [1450, 229] on icon "ChevronDown" at bounding box center [1451, 221] width 20 height 20
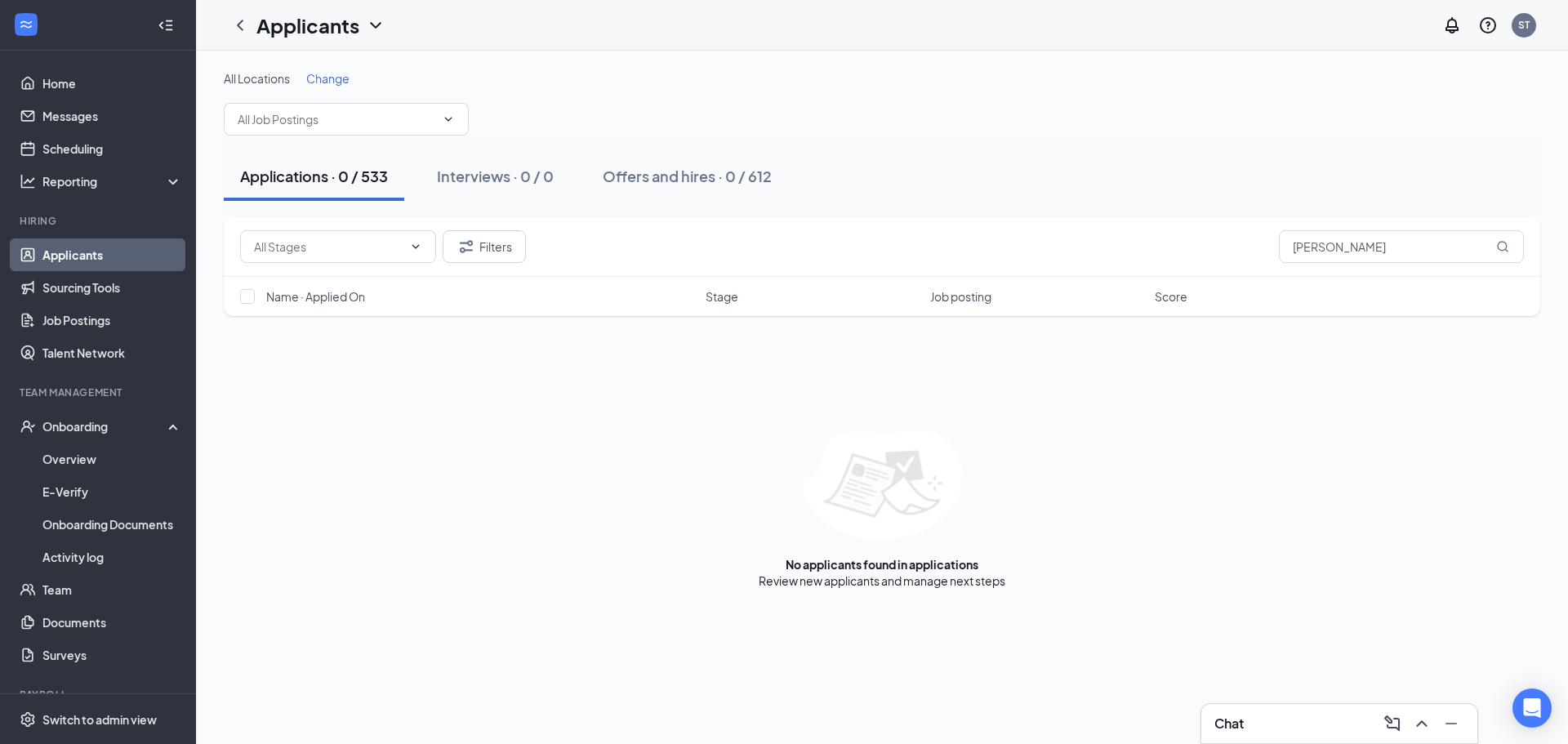
click at [219, 148] on div "All Locations Change Applications · 0 / 533 Interviews · 0 / 0 Offers and hires…" at bounding box center [881, 329] width 1372 height 558
click at [236, 215] on div "Applications · 0 / 533 Interviews · 0 / 0 Offers and hires · 0 / 612" at bounding box center [881, 176] width 1316 height 82
